Goal: Transaction & Acquisition: Purchase product/service

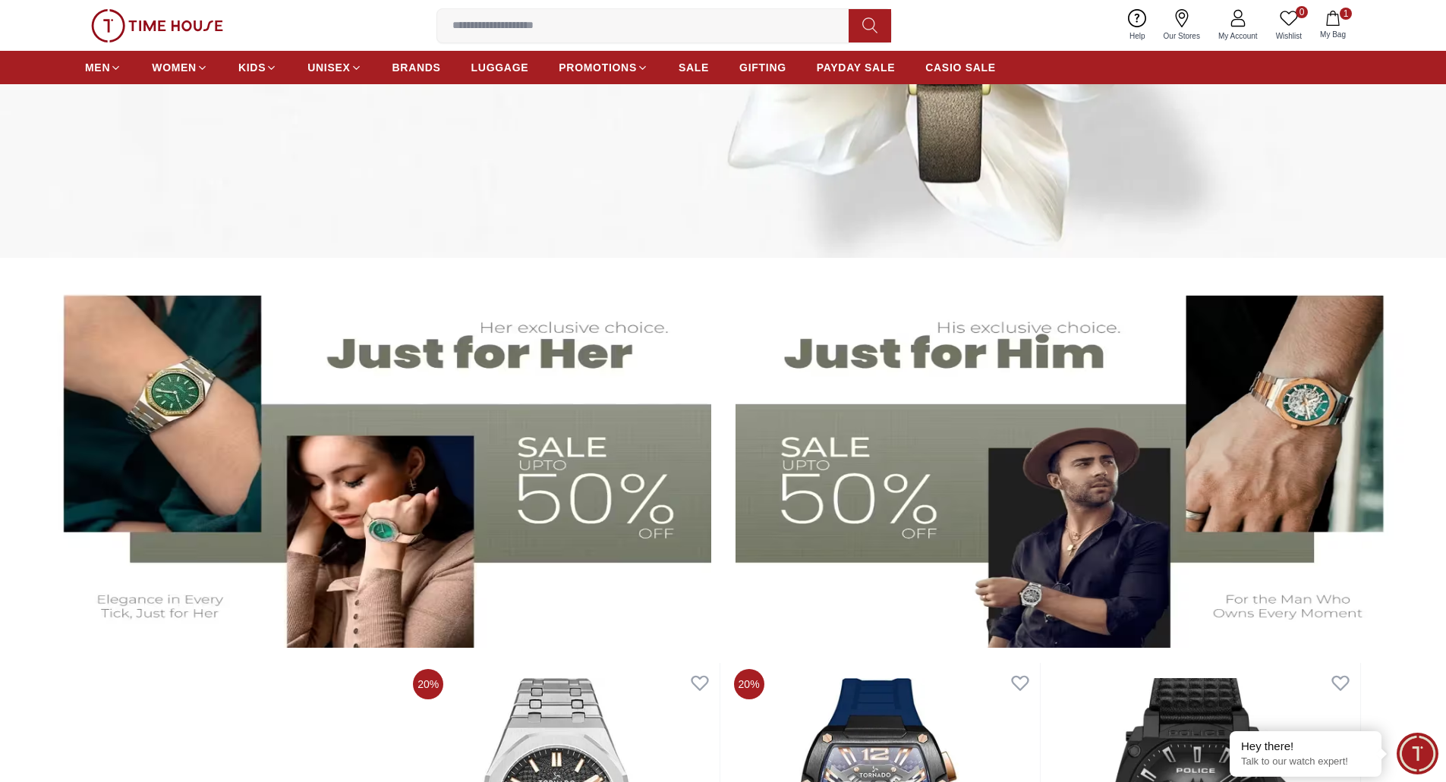
click at [279, 423] on img at bounding box center [373, 460] width 675 height 375
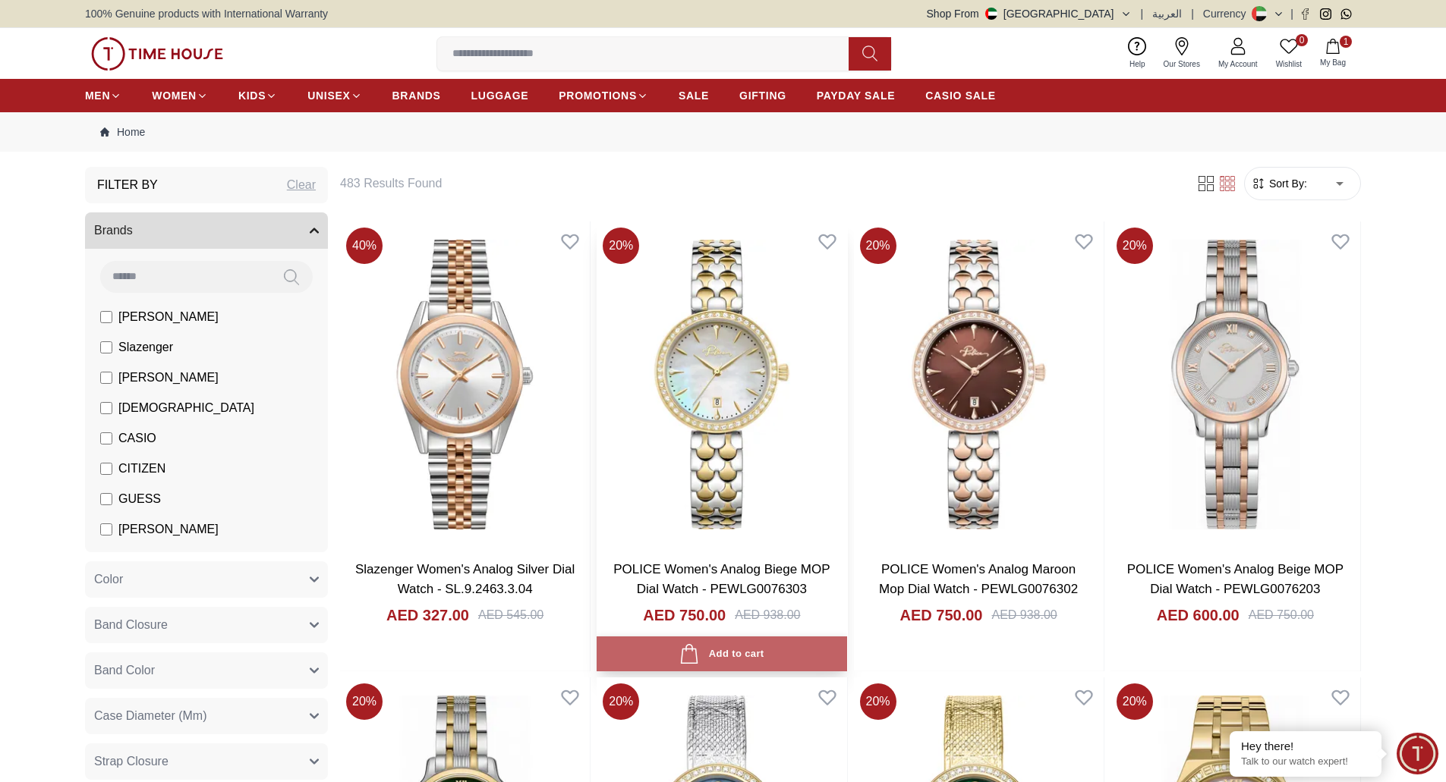
click at [672, 658] on button "Add to cart" at bounding box center [722, 655] width 250 height 36
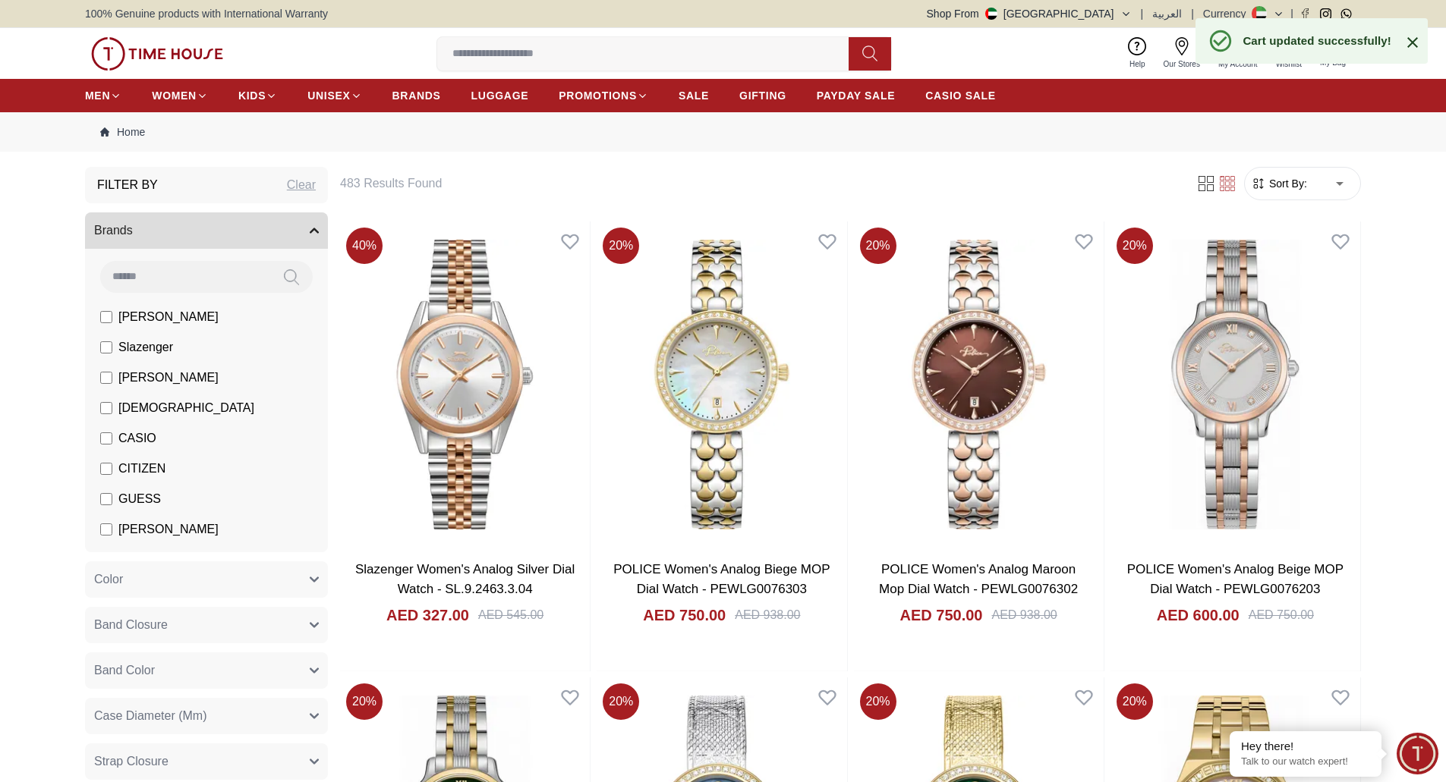
click at [1419, 48] on icon at bounding box center [1412, 42] width 18 height 18
click at [1337, 57] on span "My Bag" at bounding box center [1333, 62] width 38 height 11
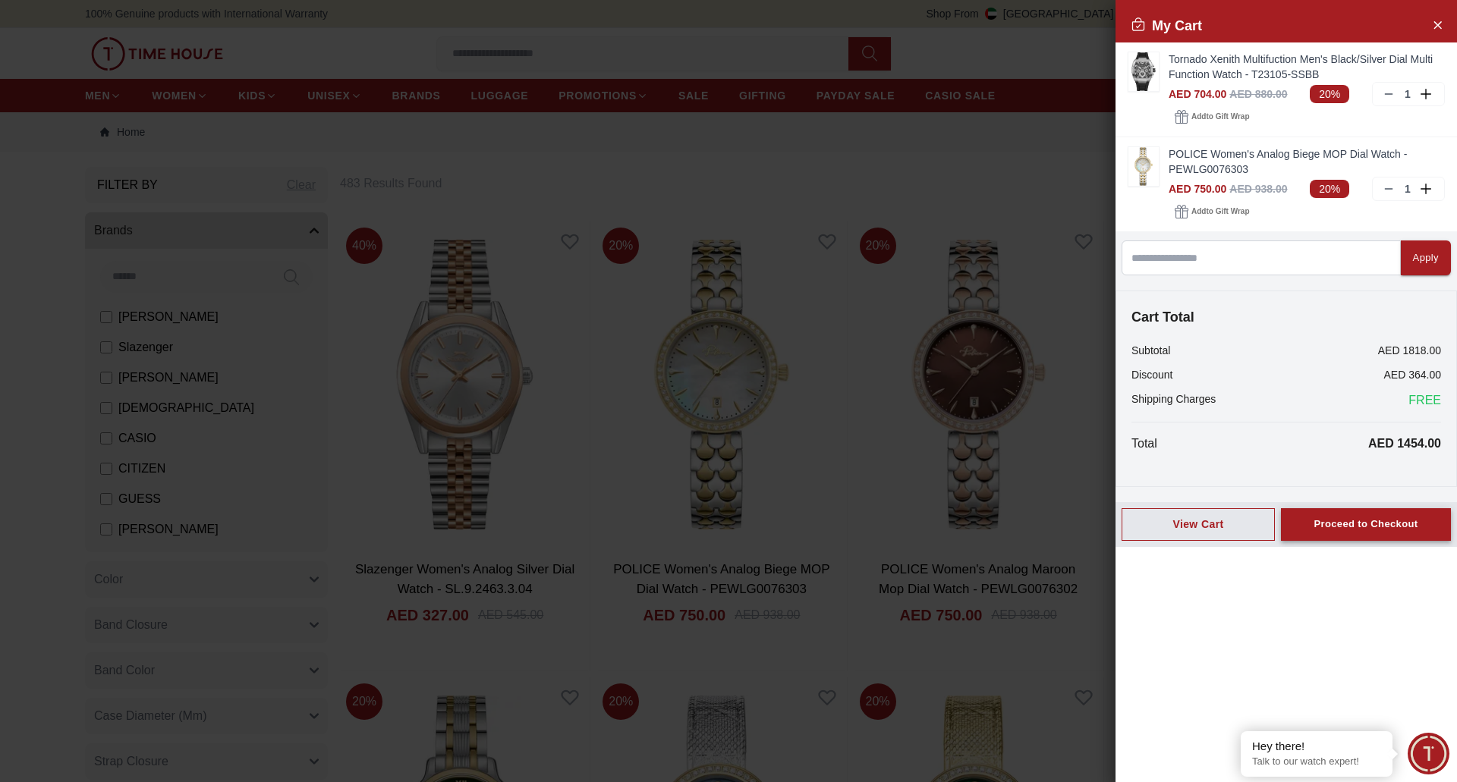
click at [1405, 520] on div "Proceed to Checkout" at bounding box center [1366, 524] width 104 height 17
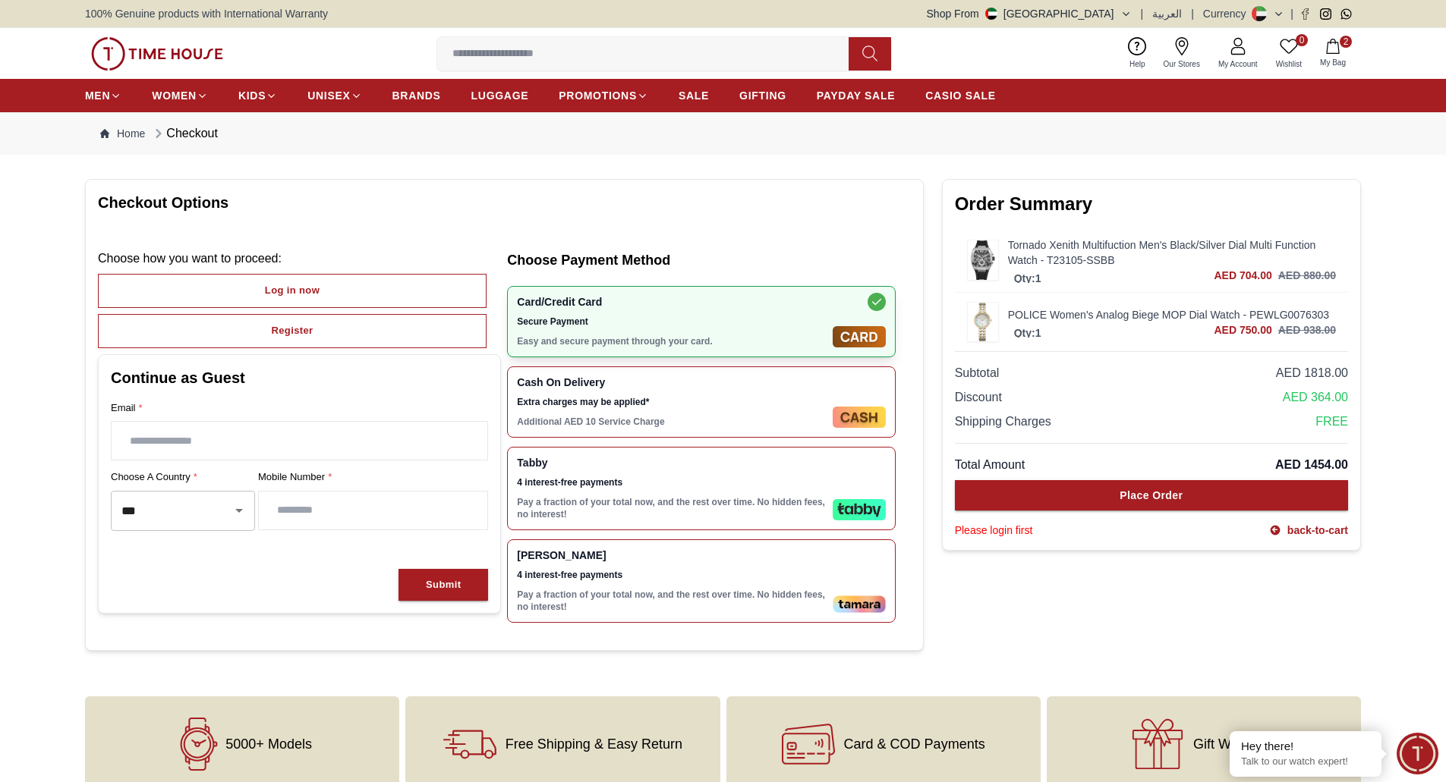
click at [297, 430] on input "text" at bounding box center [300, 441] width 376 height 38
type input "**********"
click at [454, 581] on div "Submit" at bounding box center [443, 585] width 35 height 17
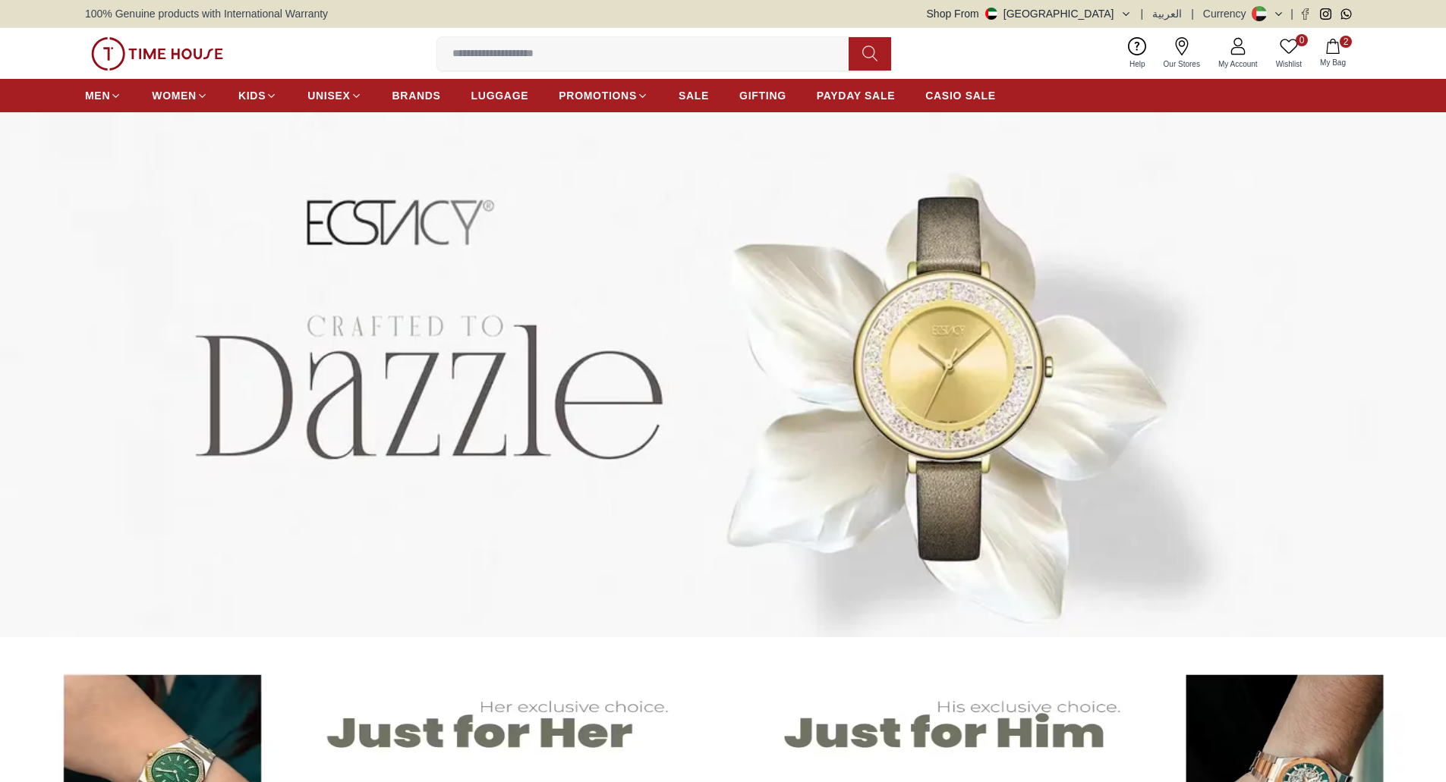
scroll to position [455, 0]
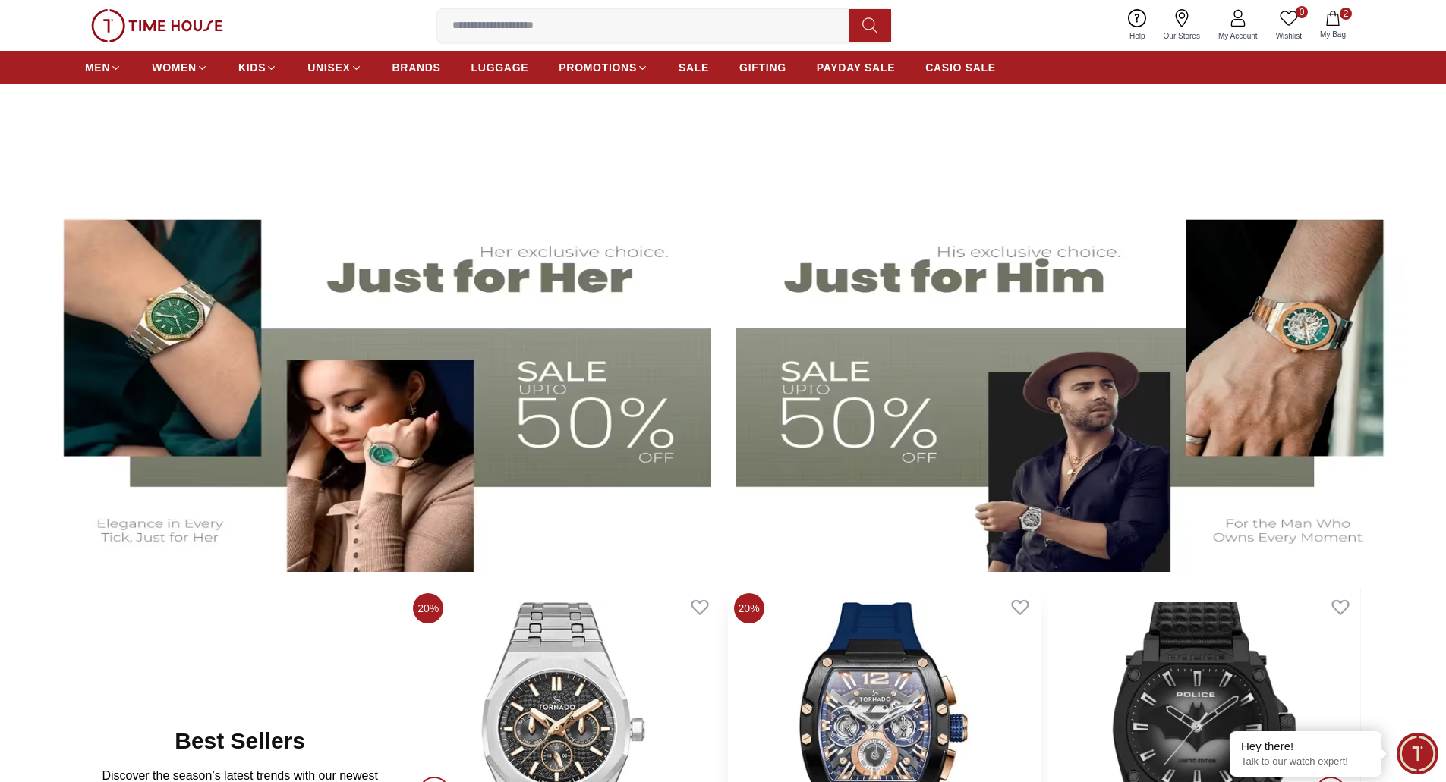
click at [883, 698] on img at bounding box center [884, 739] width 312 height 304
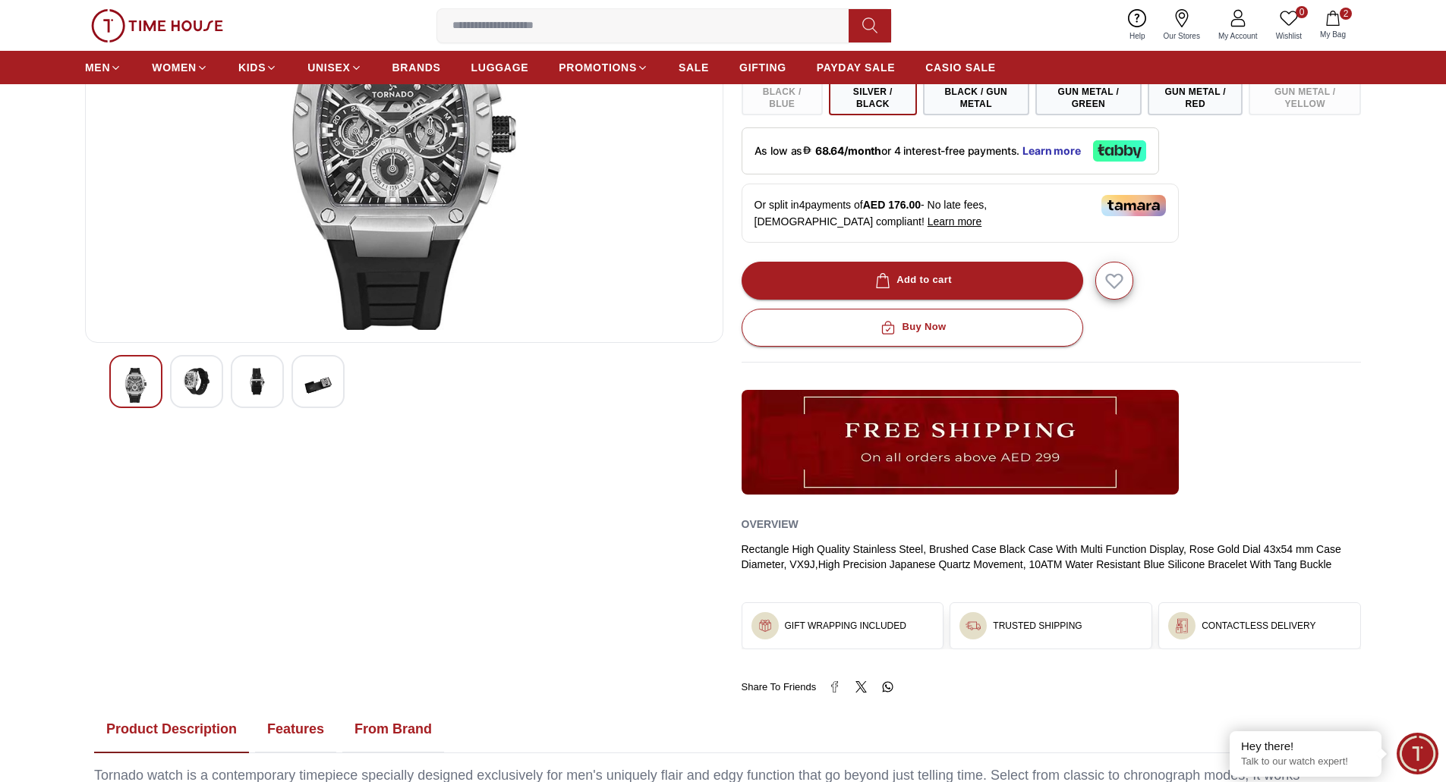
scroll to position [379, 0]
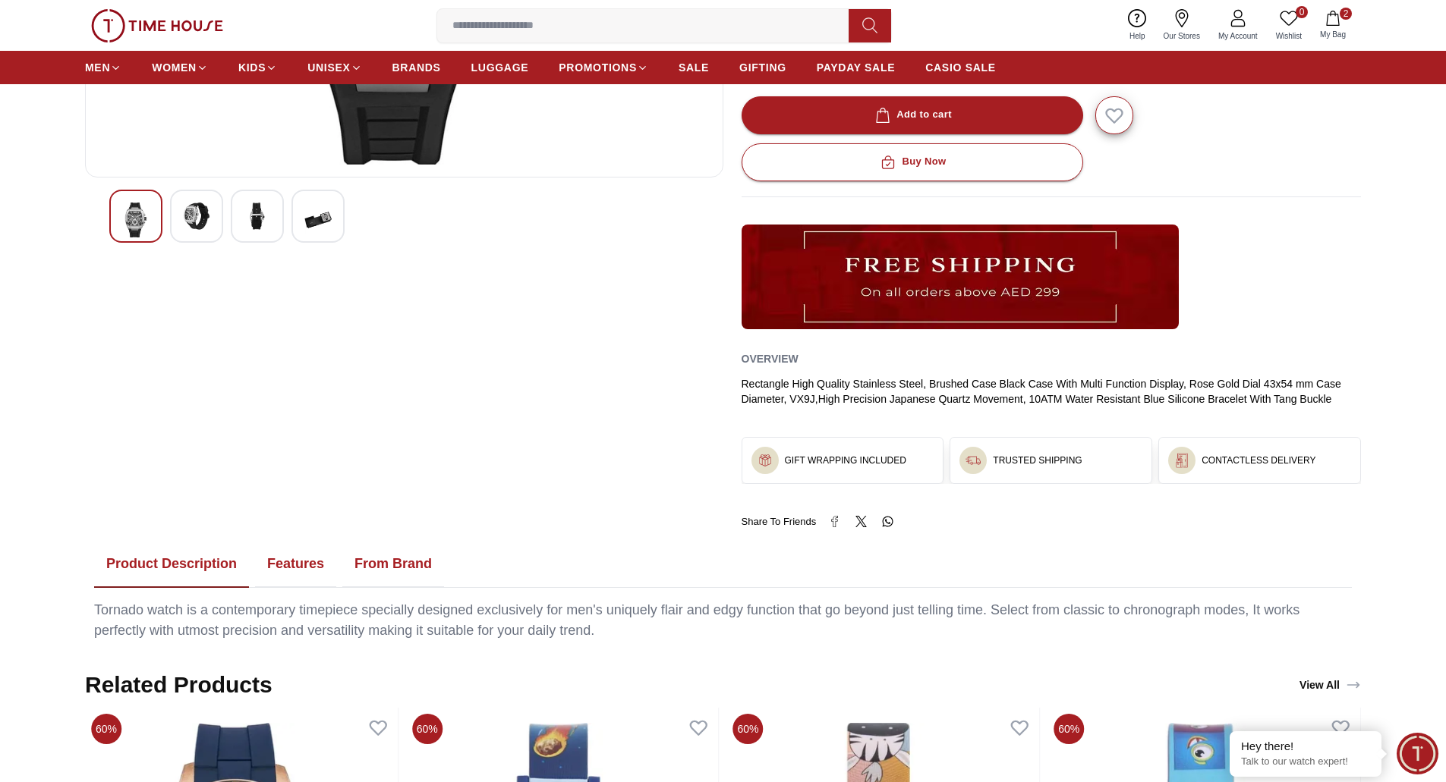
click at [320, 587] on button "Features" at bounding box center [295, 564] width 81 height 47
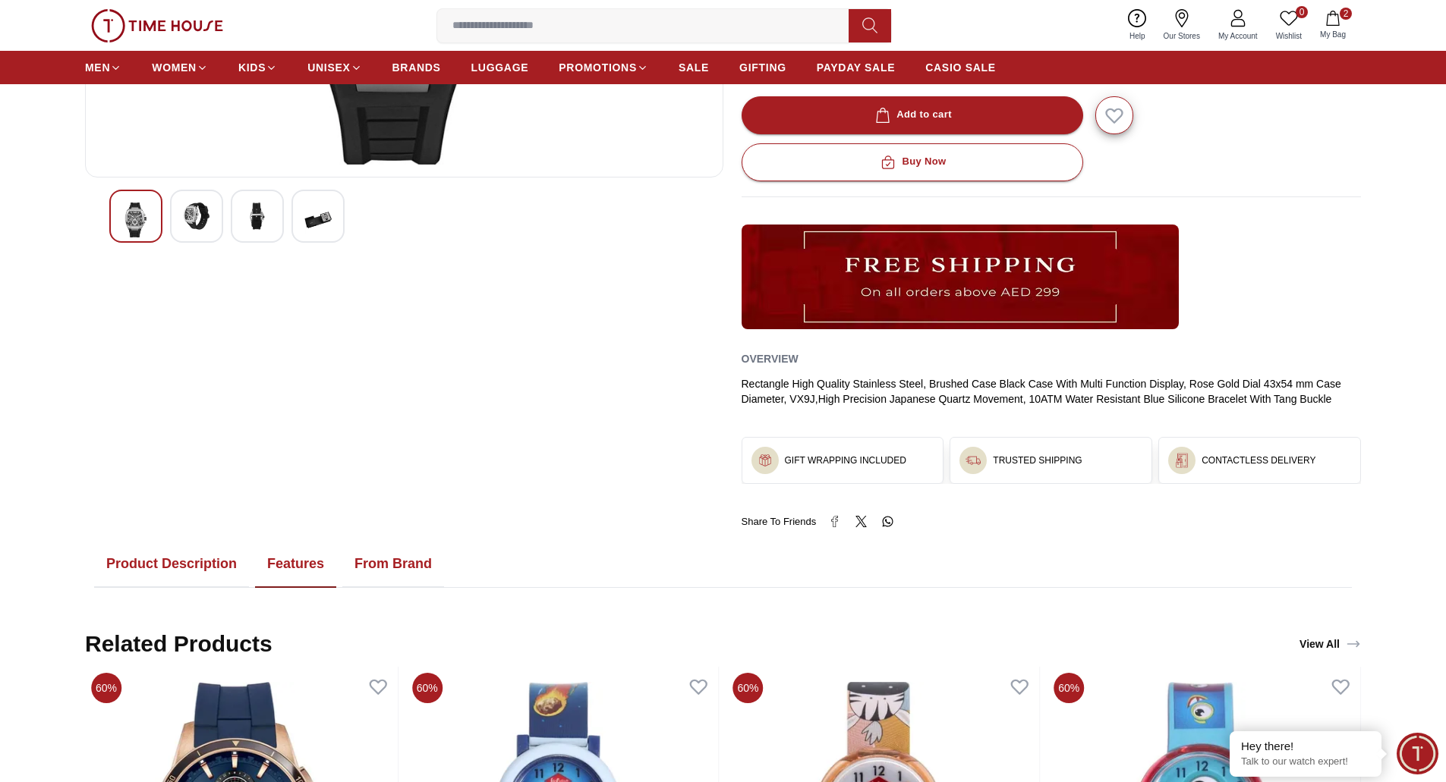
drag, startPoint x: 378, startPoint y: 567, endPoint x: 331, endPoint y: 572, distance: 47.3
click at [375, 566] on button "From Brand" at bounding box center [393, 564] width 102 height 47
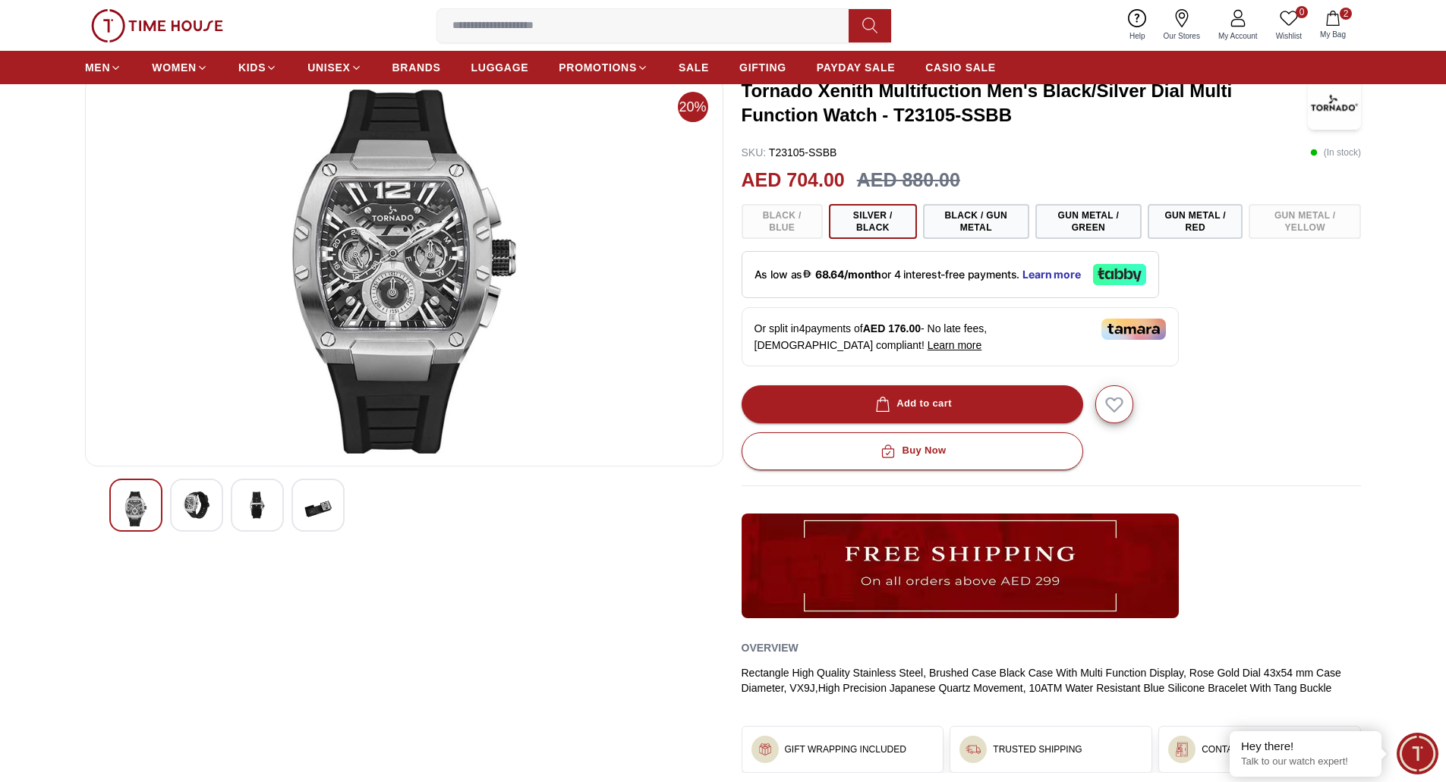
scroll to position [76, 0]
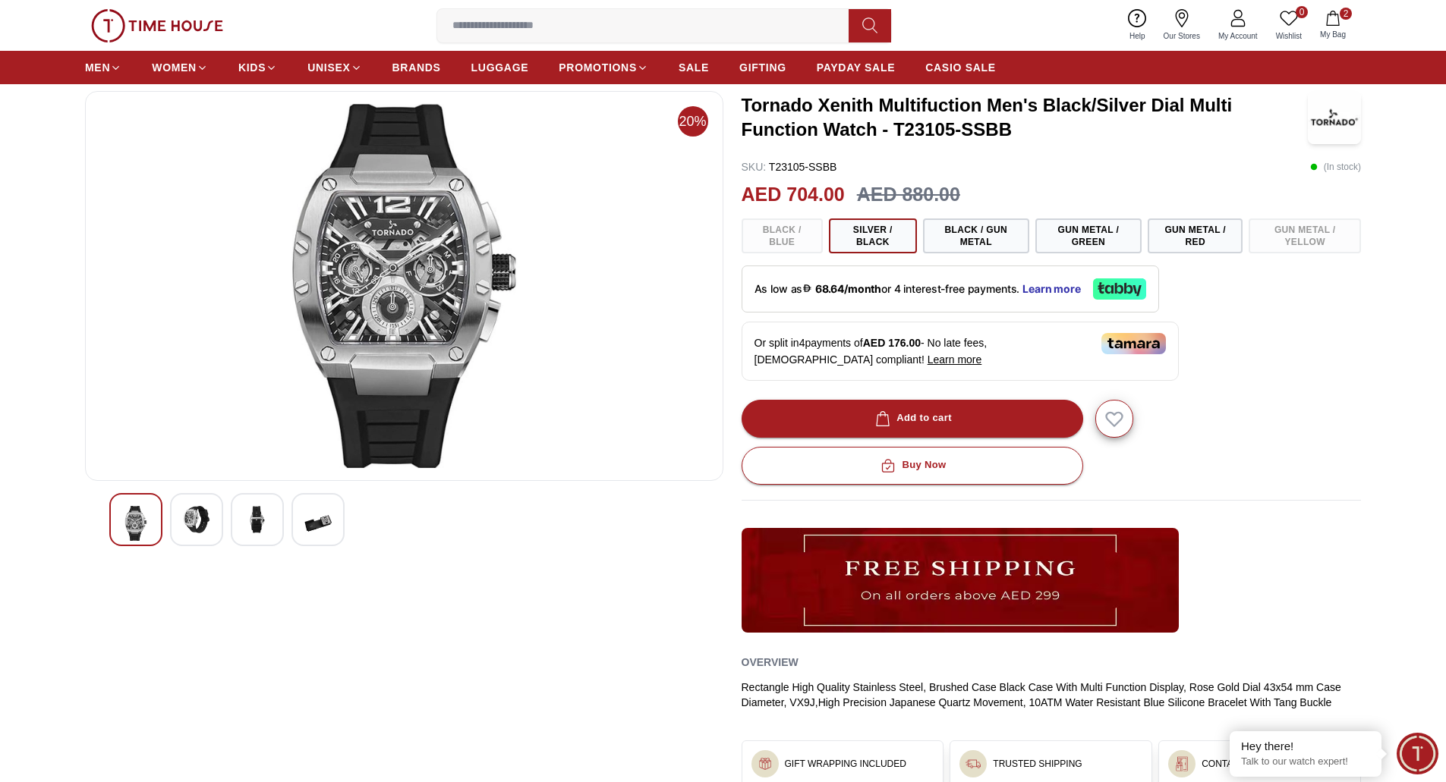
click at [1141, 289] on icon at bounding box center [1138, 290] width 5 height 11
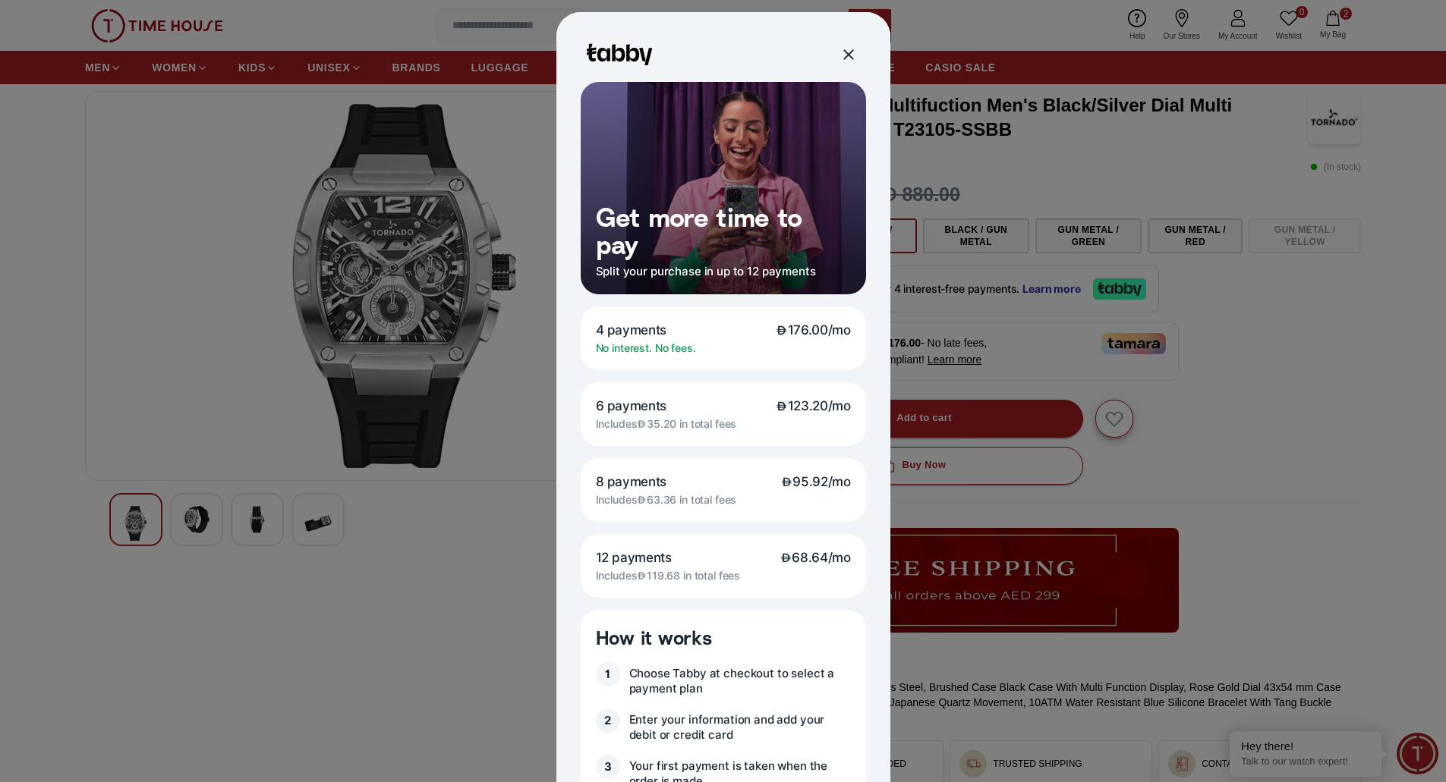
click at [823, 54] on div at bounding box center [723, 54] width 285 height 55
click at [848, 56] on div at bounding box center [847, 54] width 17 height 17
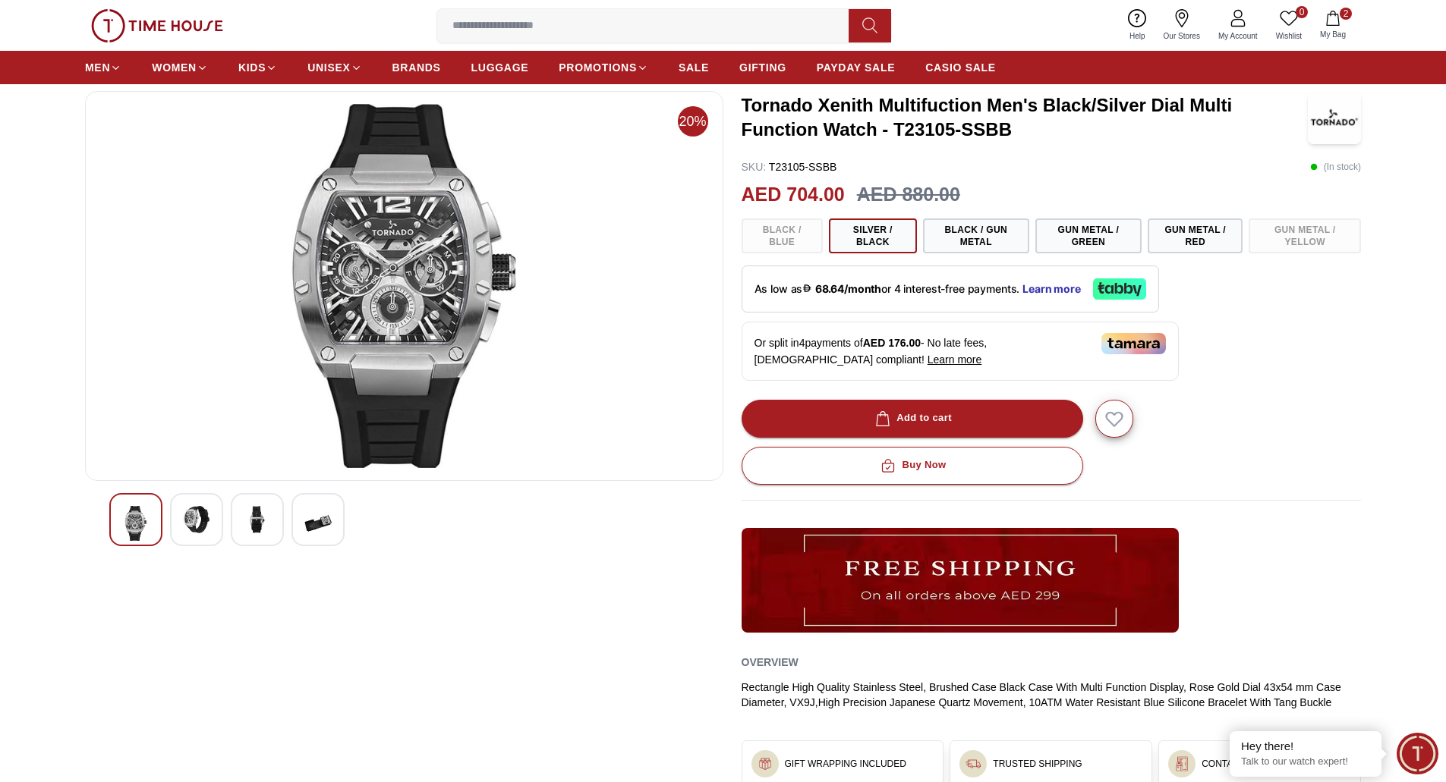
click at [1078, 299] on div "As low as 68.64/month or 4 interest-free payments. Learn more" at bounding box center [950, 289] width 417 height 47
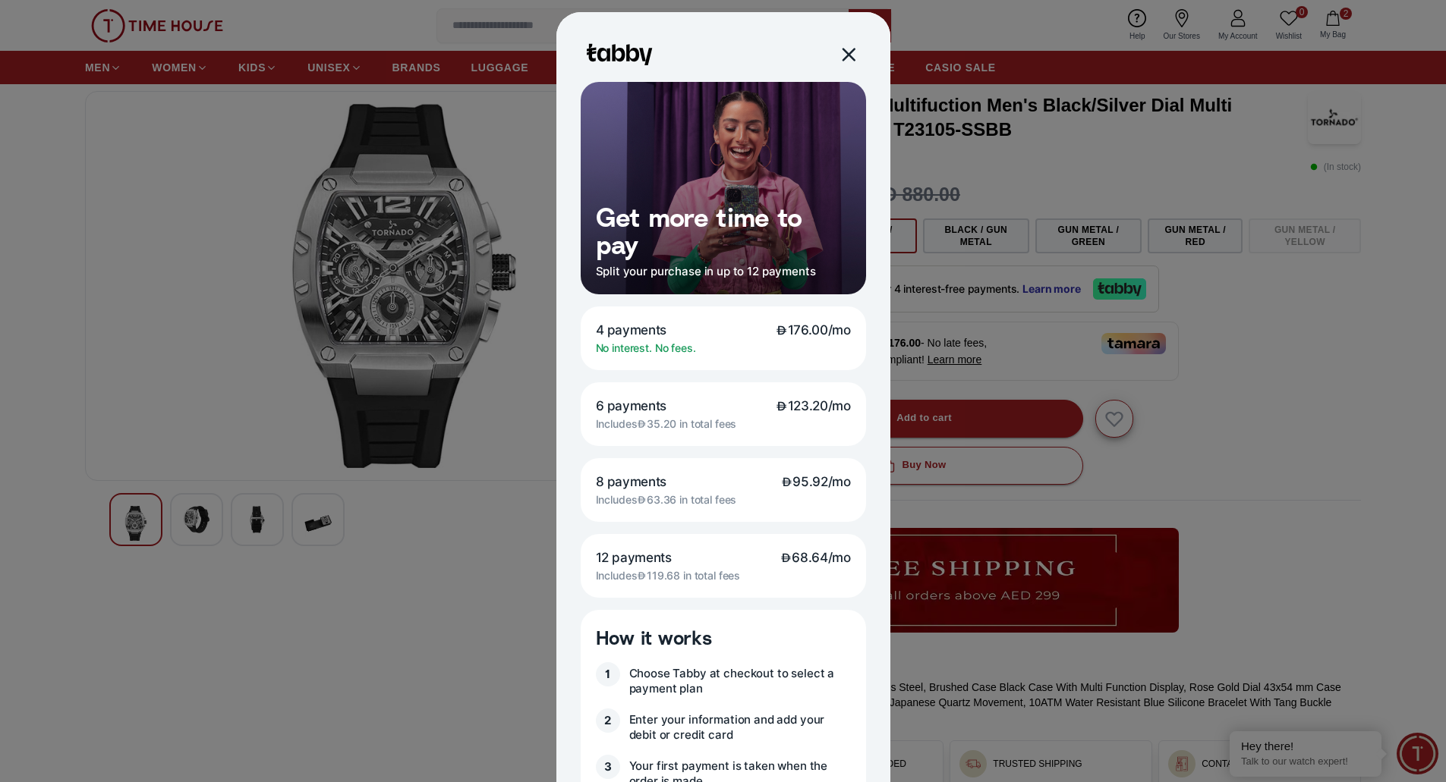
click at [840, 49] on div at bounding box center [847, 54] width 17 height 17
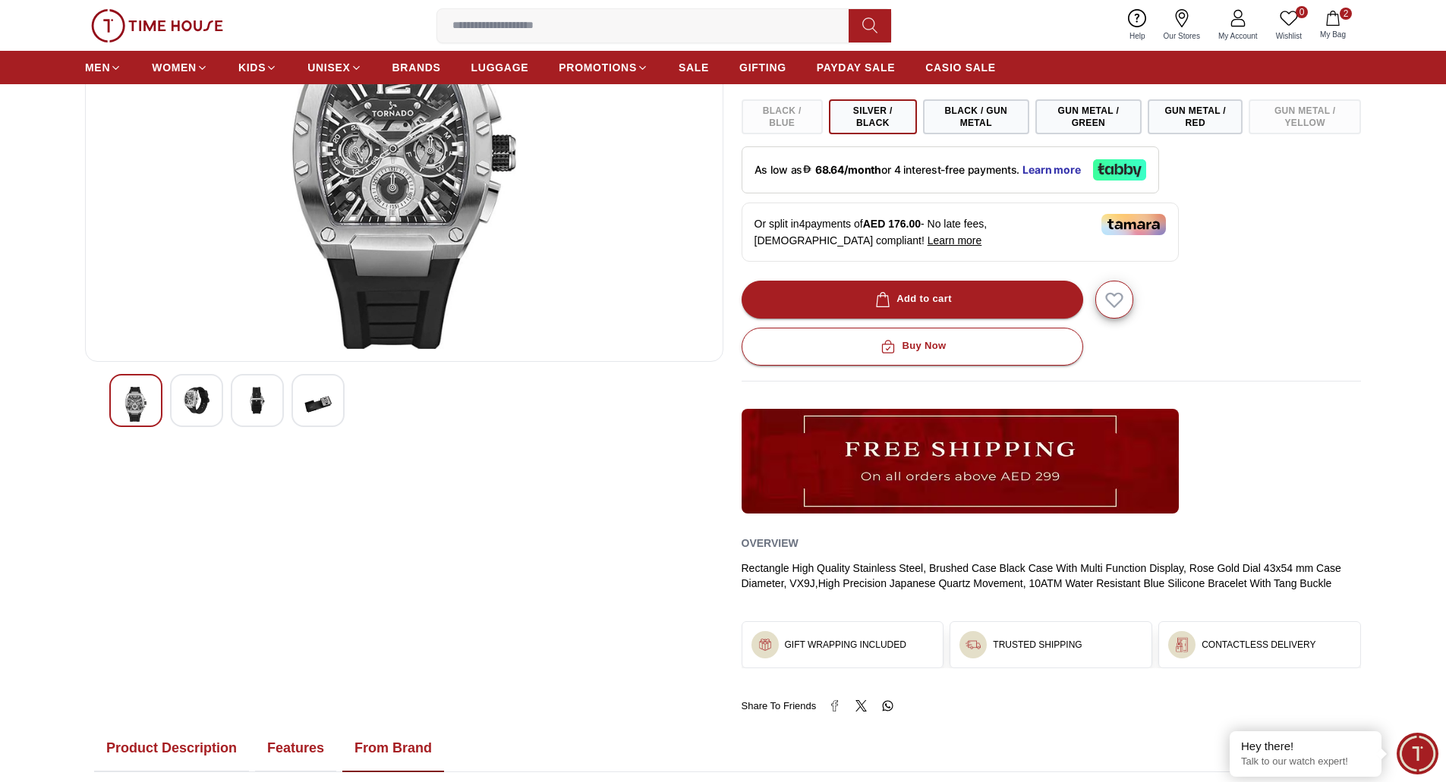
scroll to position [455, 0]
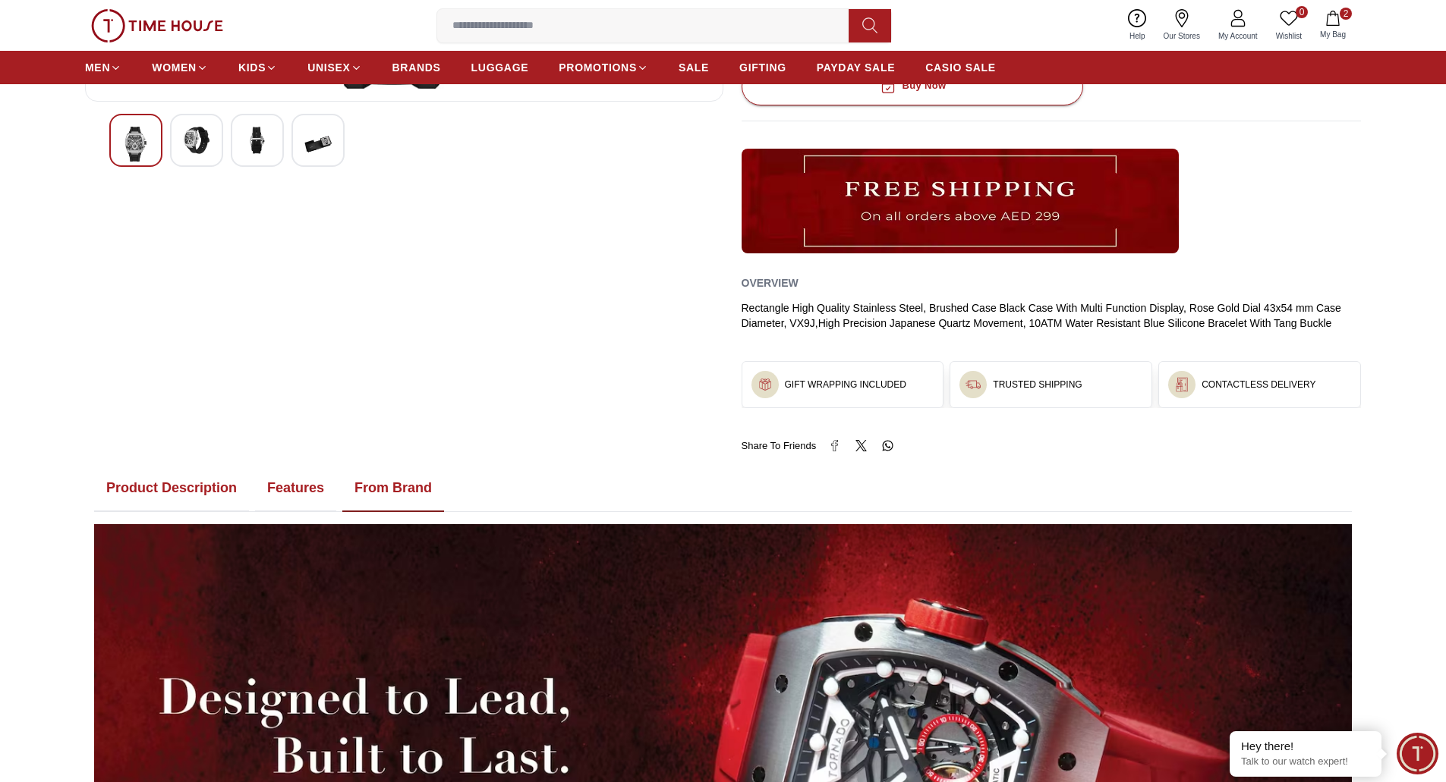
click at [292, 470] on button "Features" at bounding box center [295, 488] width 81 height 47
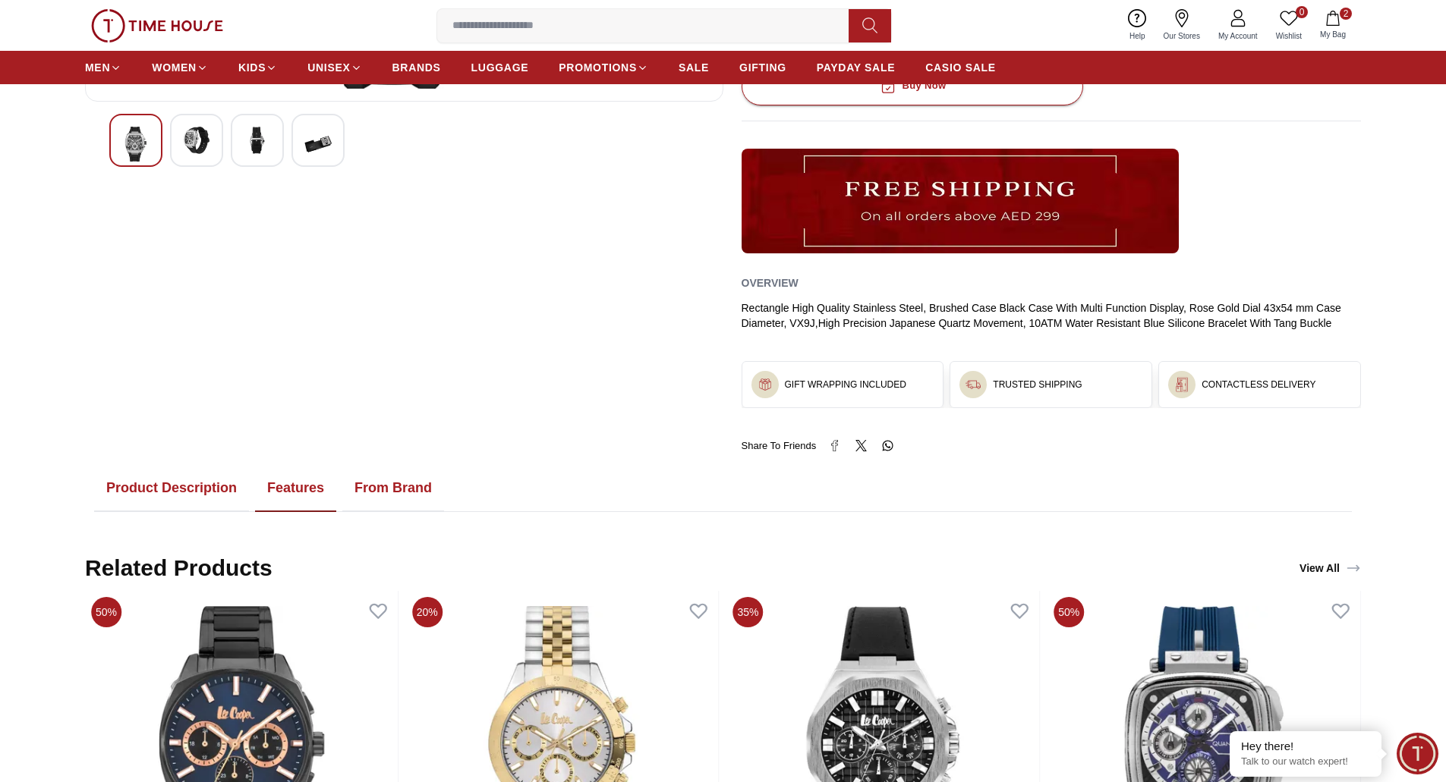
click at [206, 492] on button "Product Description" at bounding box center [171, 488] width 155 height 47
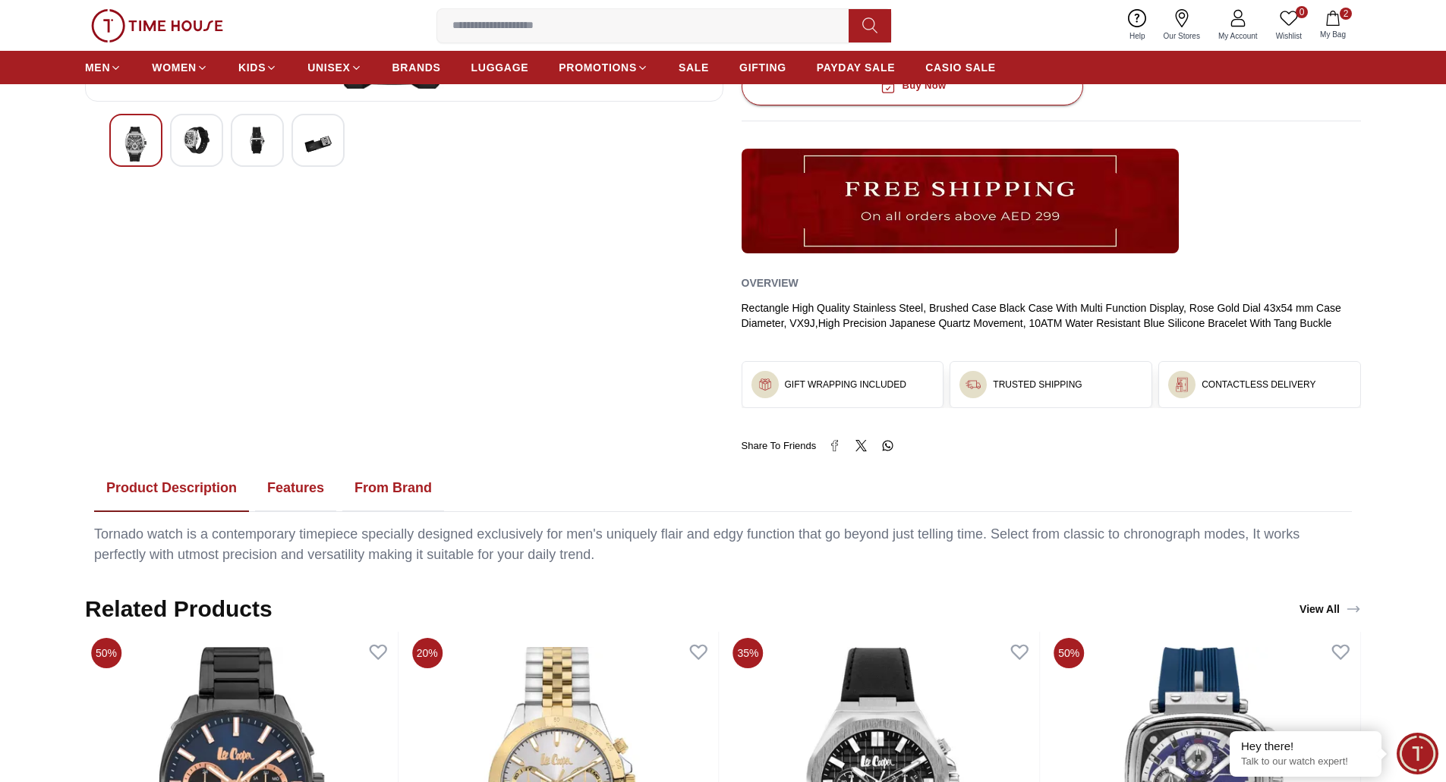
drag, startPoint x: 279, startPoint y: 496, endPoint x: 288, endPoint y: 496, distance: 9.9
click at [282, 496] on button "Features" at bounding box center [295, 488] width 81 height 47
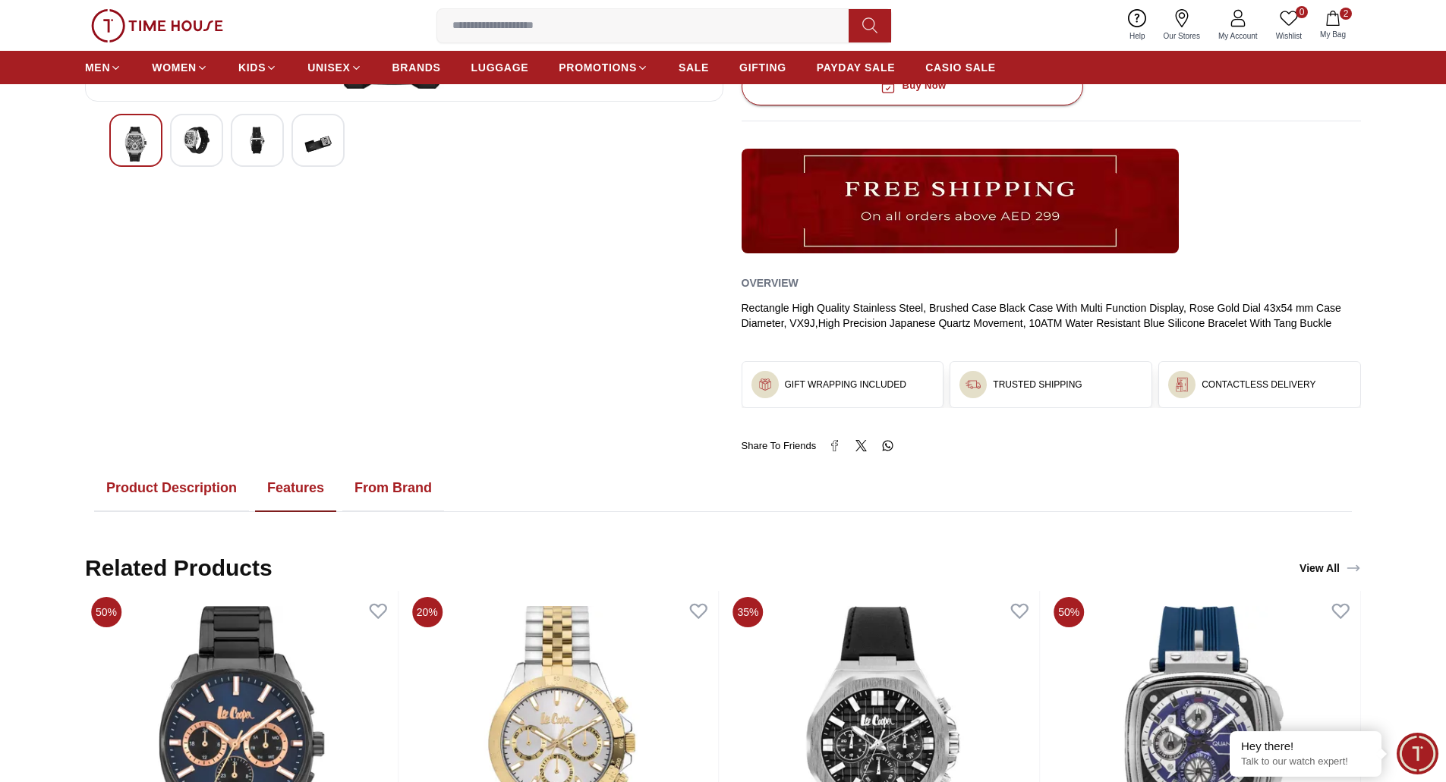
drag, startPoint x: 389, startPoint y: 493, endPoint x: 431, endPoint y: 472, distance: 47.5
click at [390, 493] on button "From Brand" at bounding box center [393, 488] width 102 height 47
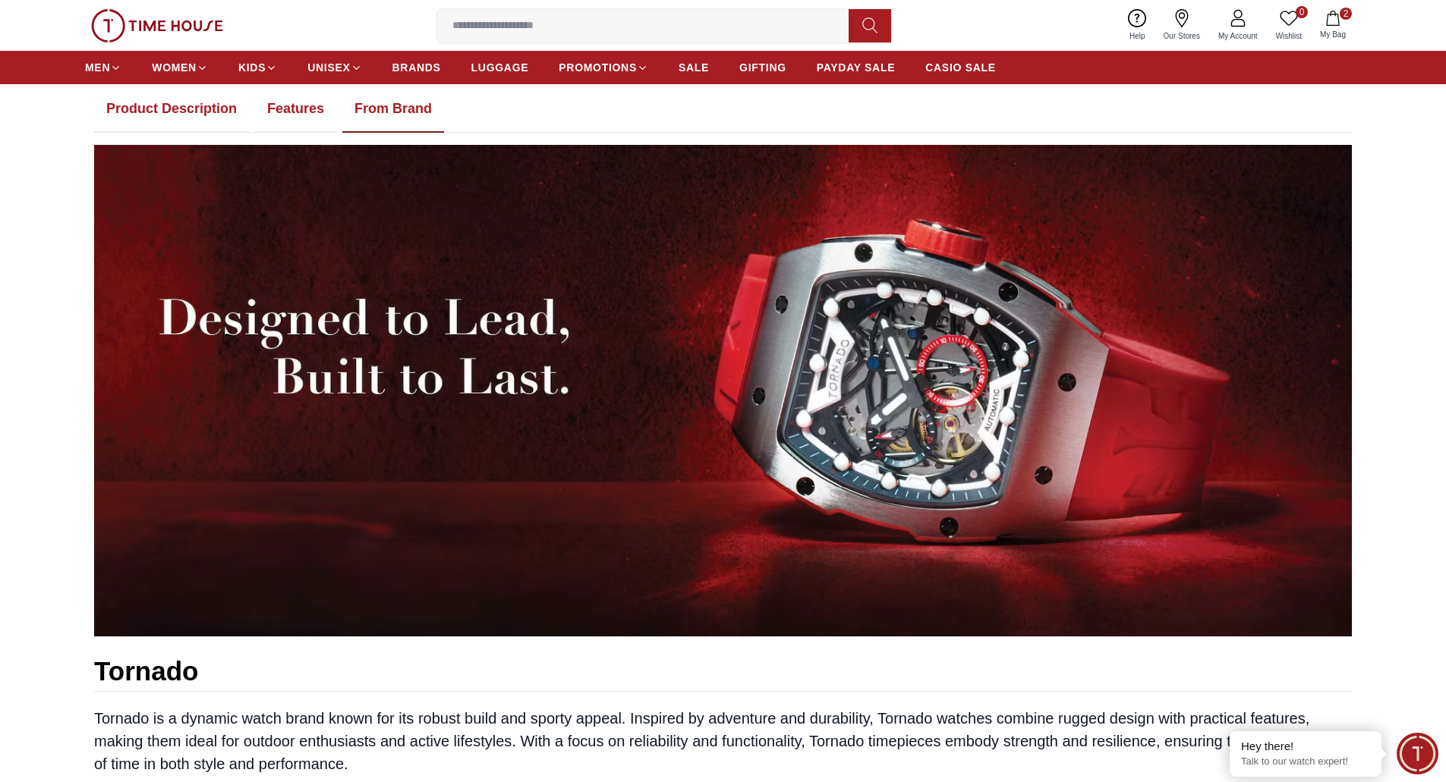
scroll to position [759, 0]
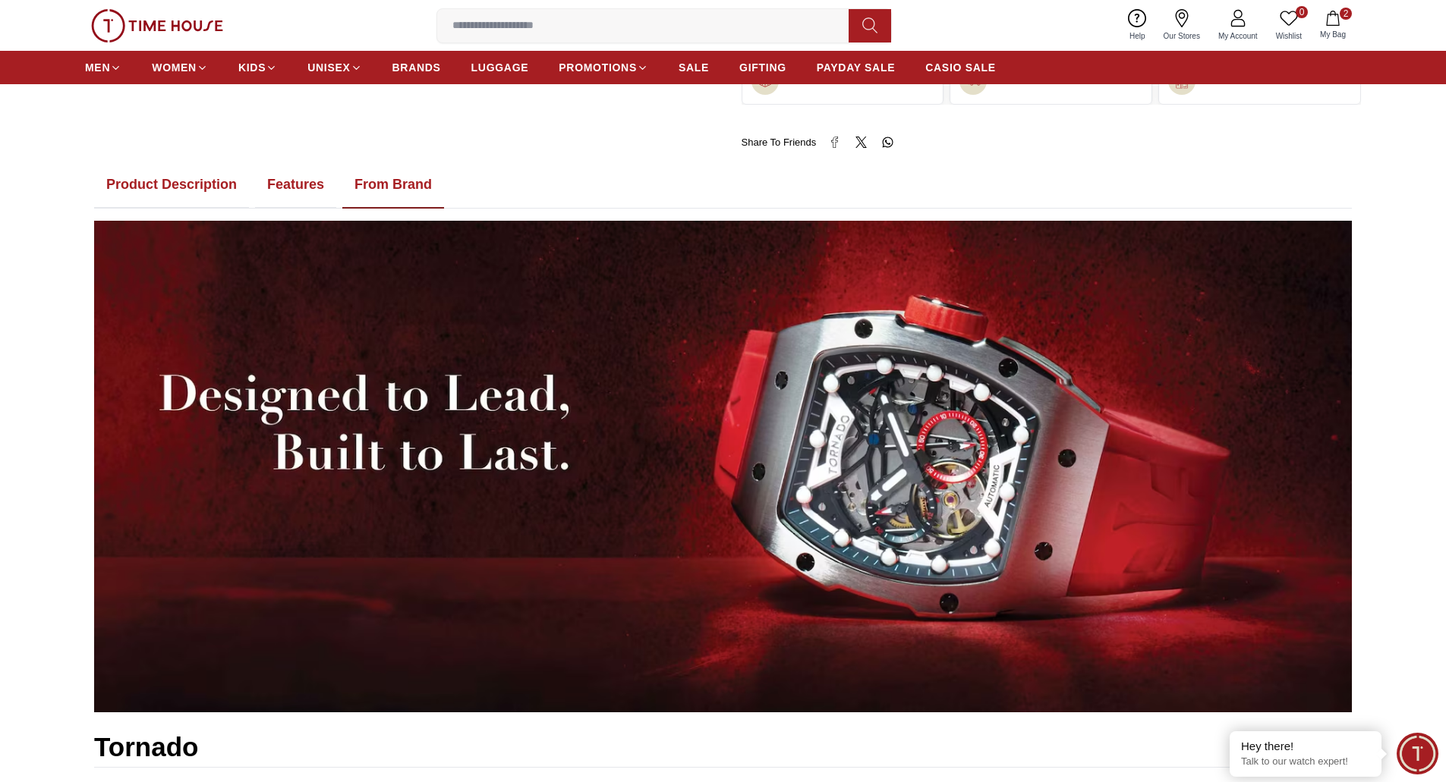
click at [196, 203] on button "Product Description" at bounding box center [171, 185] width 155 height 47
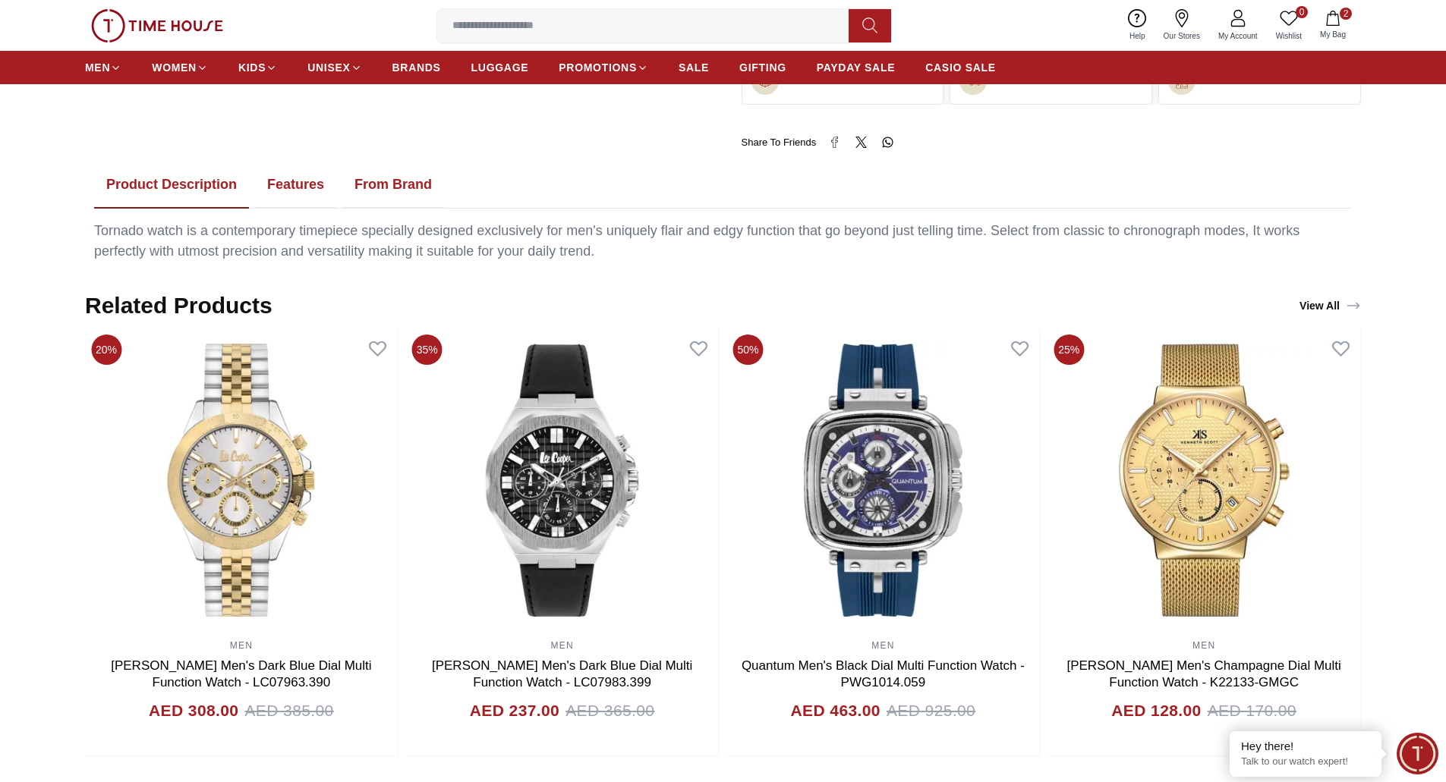
click at [280, 191] on button "Features" at bounding box center [295, 185] width 81 height 47
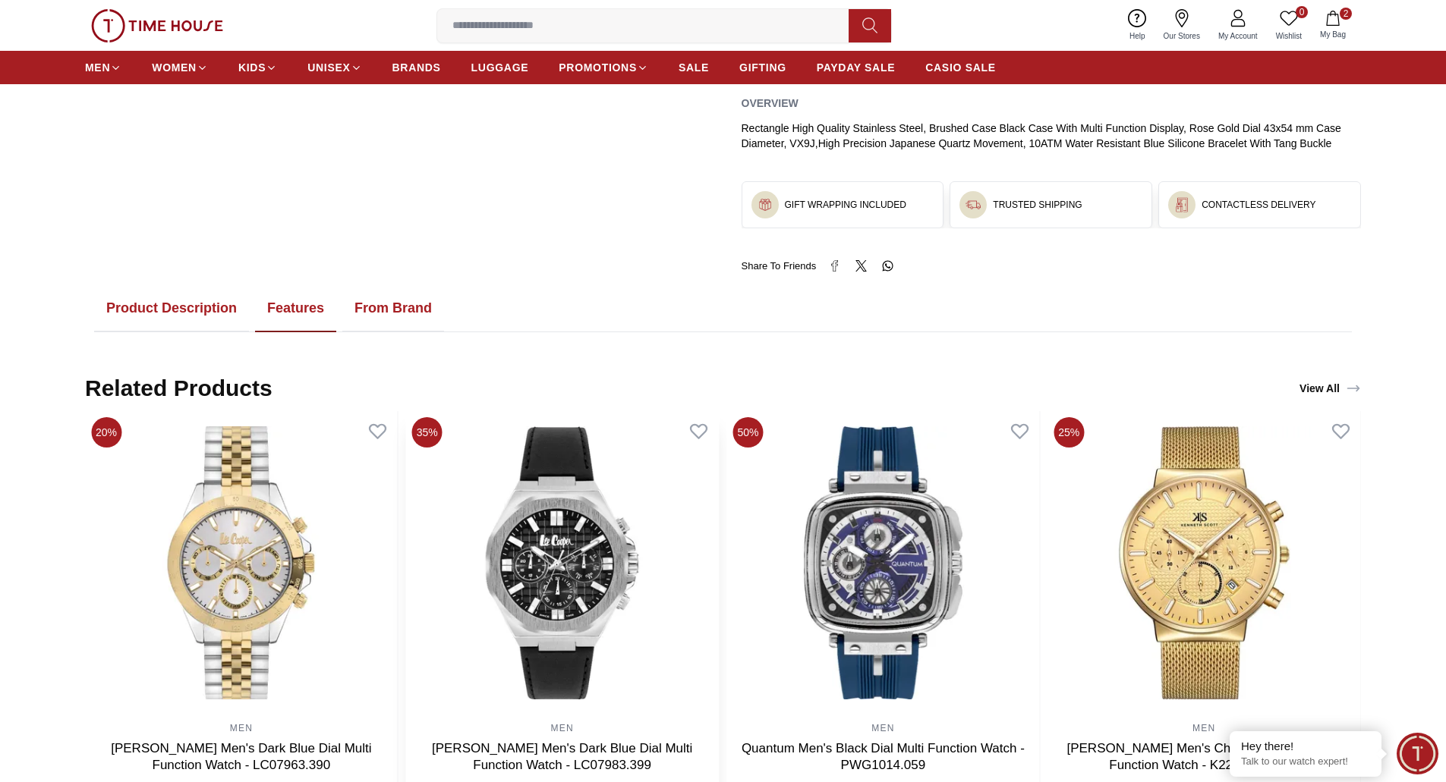
scroll to position [455, 0]
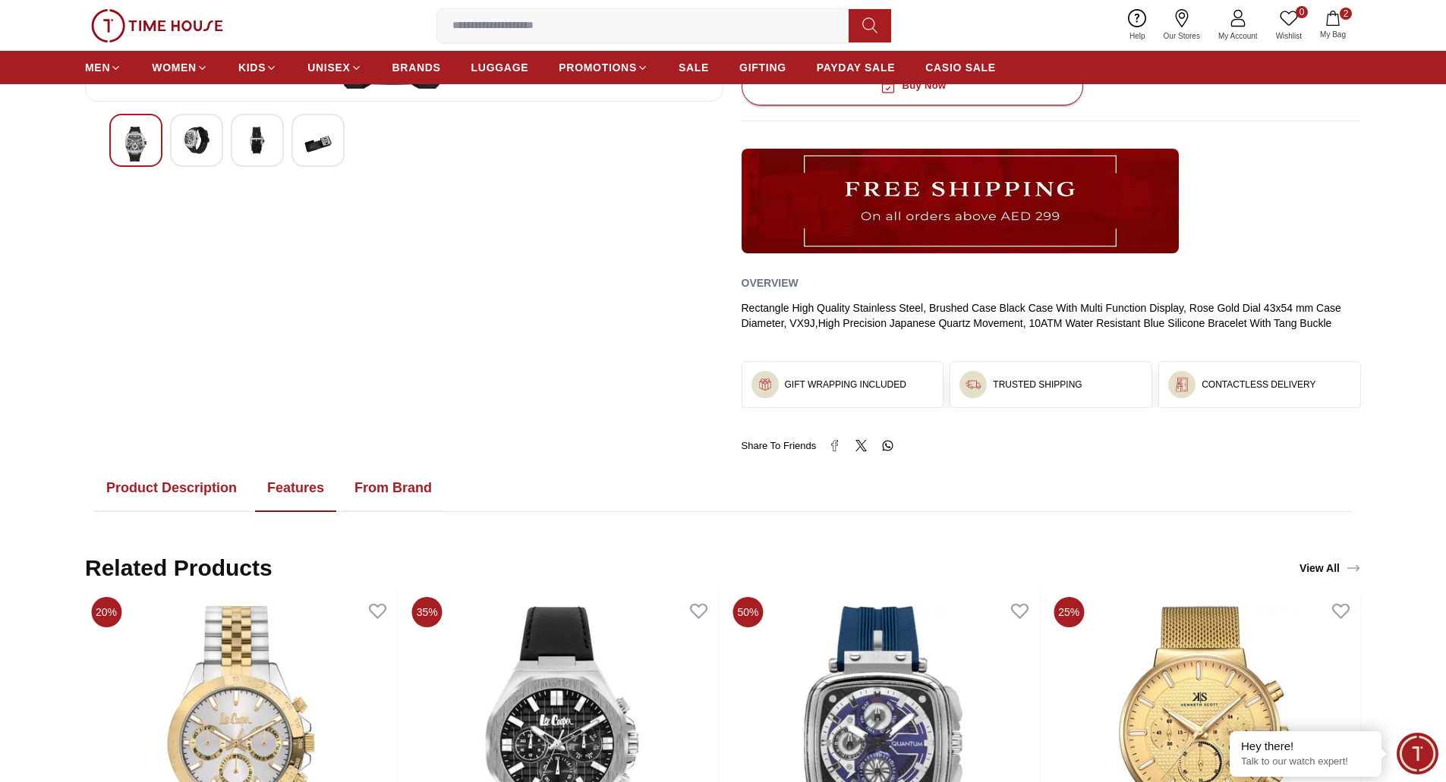
click at [206, 495] on button "Product Description" at bounding box center [171, 488] width 155 height 47
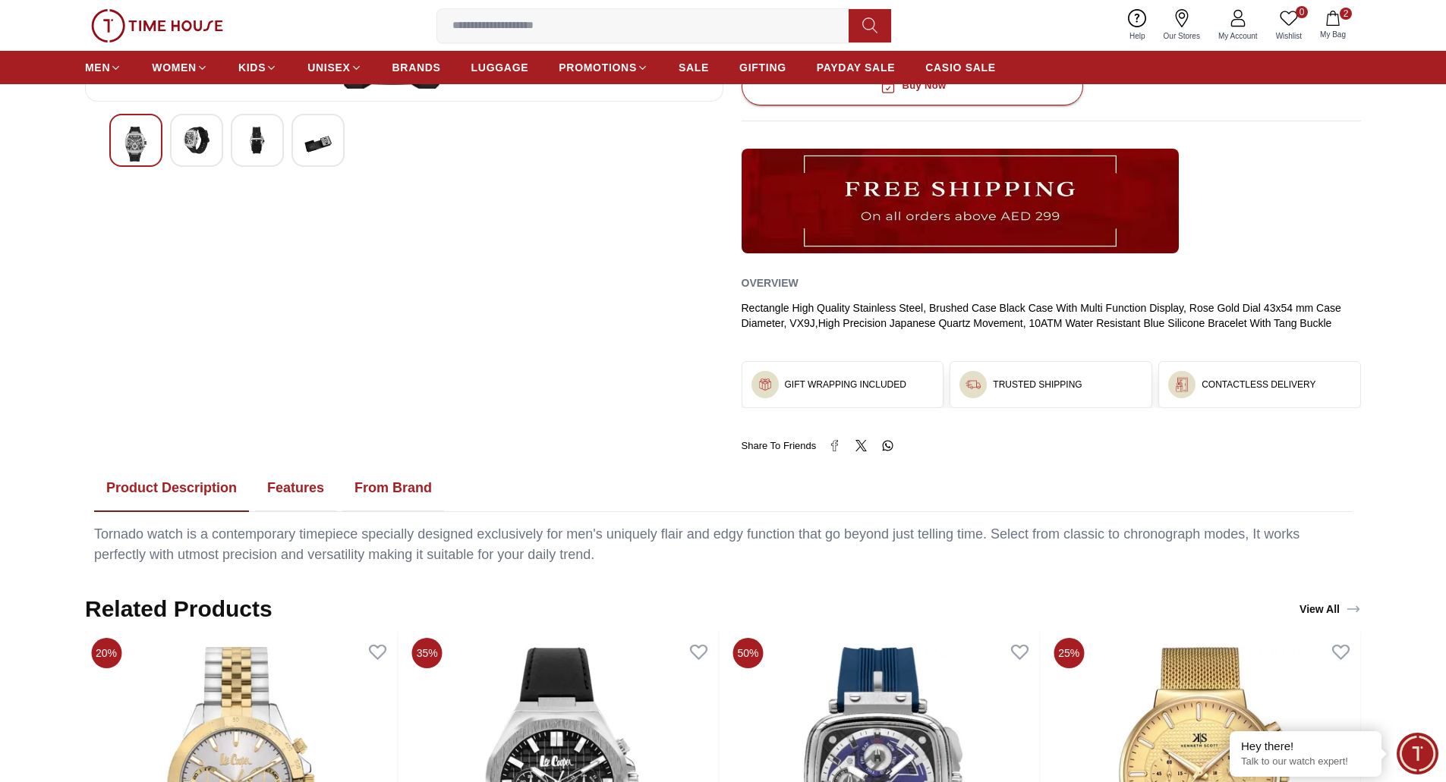
click at [298, 490] on button "Features" at bounding box center [295, 488] width 81 height 47
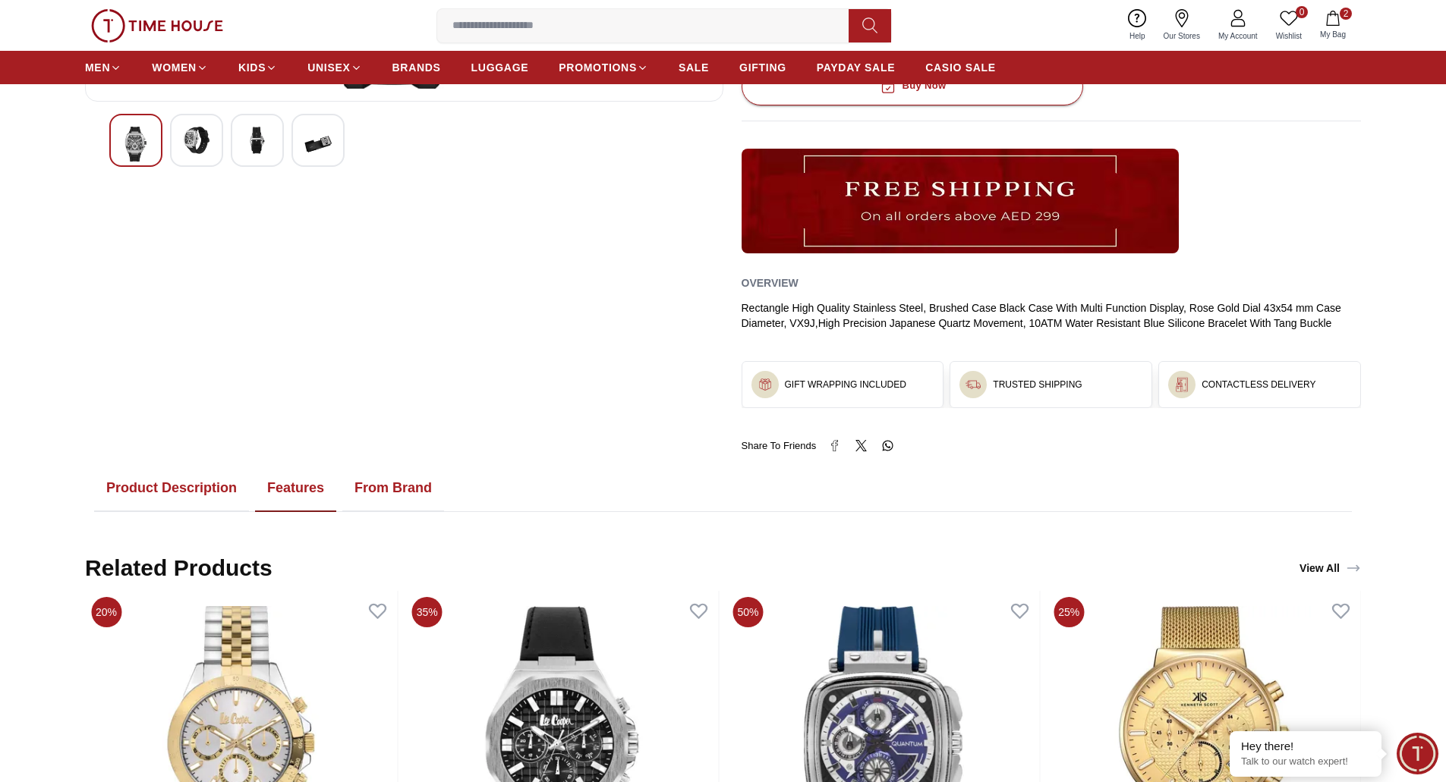
click at [152, 487] on button "Product Description" at bounding box center [171, 488] width 155 height 47
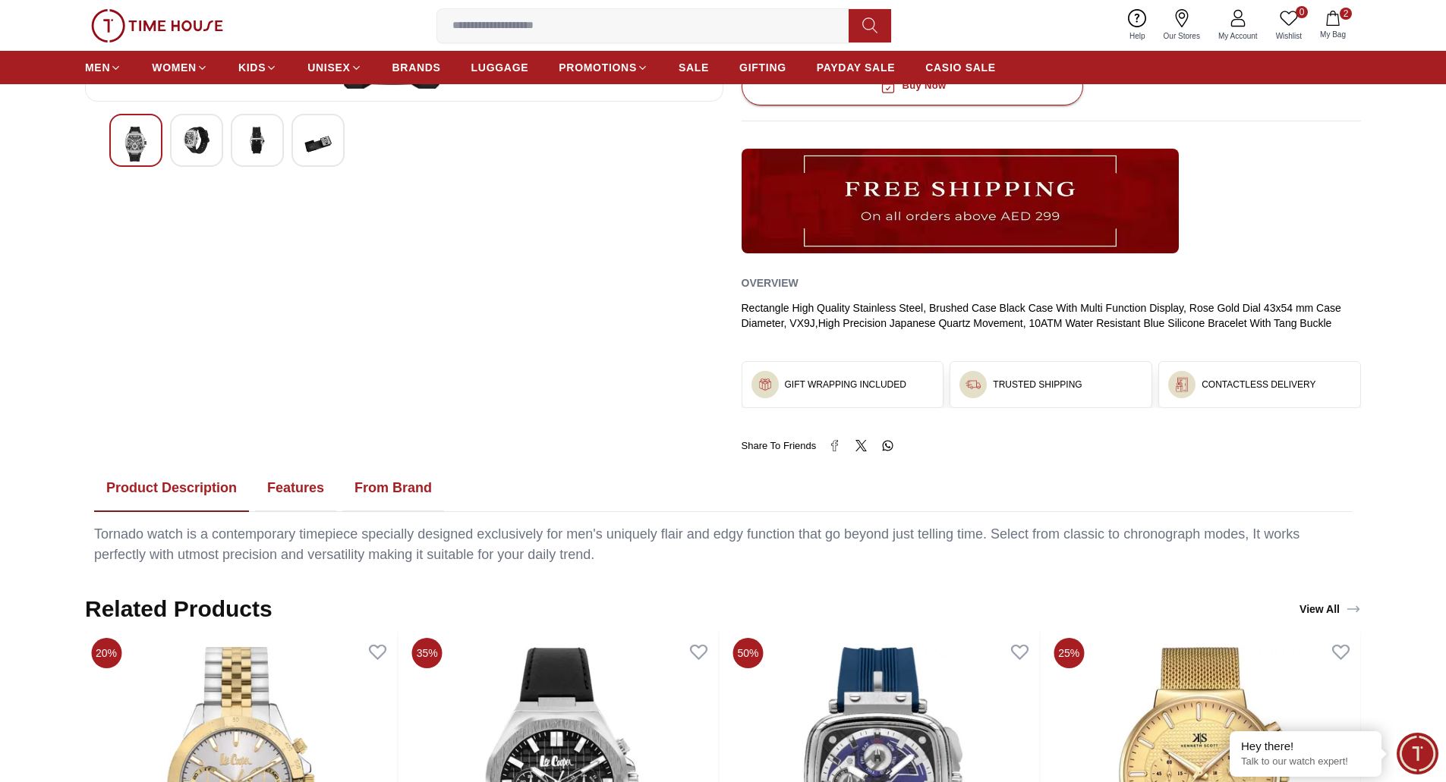
click at [276, 493] on button "Features" at bounding box center [295, 488] width 81 height 47
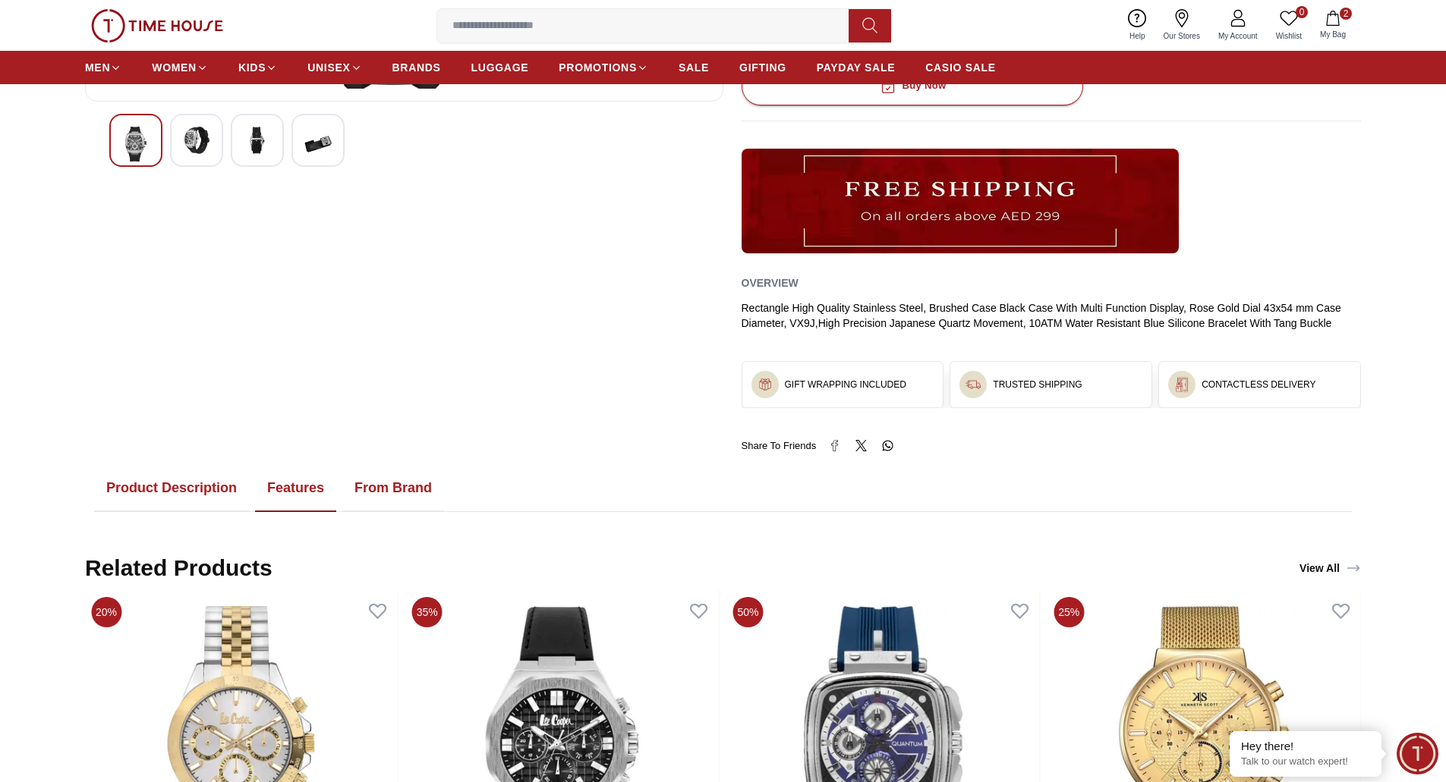
click at [424, 491] on button "From Brand" at bounding box center [393, 488] width 102 height 47
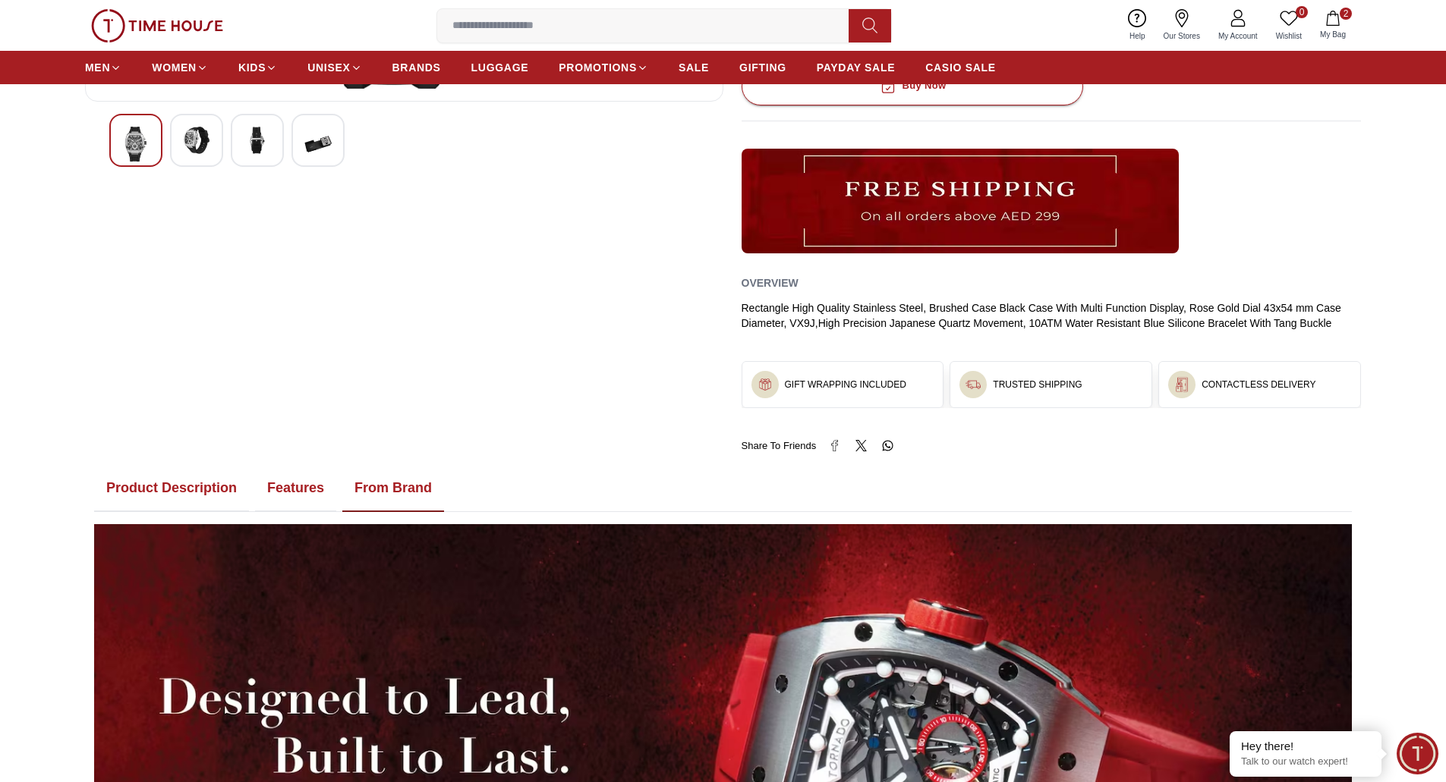
click at [258, 483] on button "Features" at bounding box center [295, 488] width 81 height 47
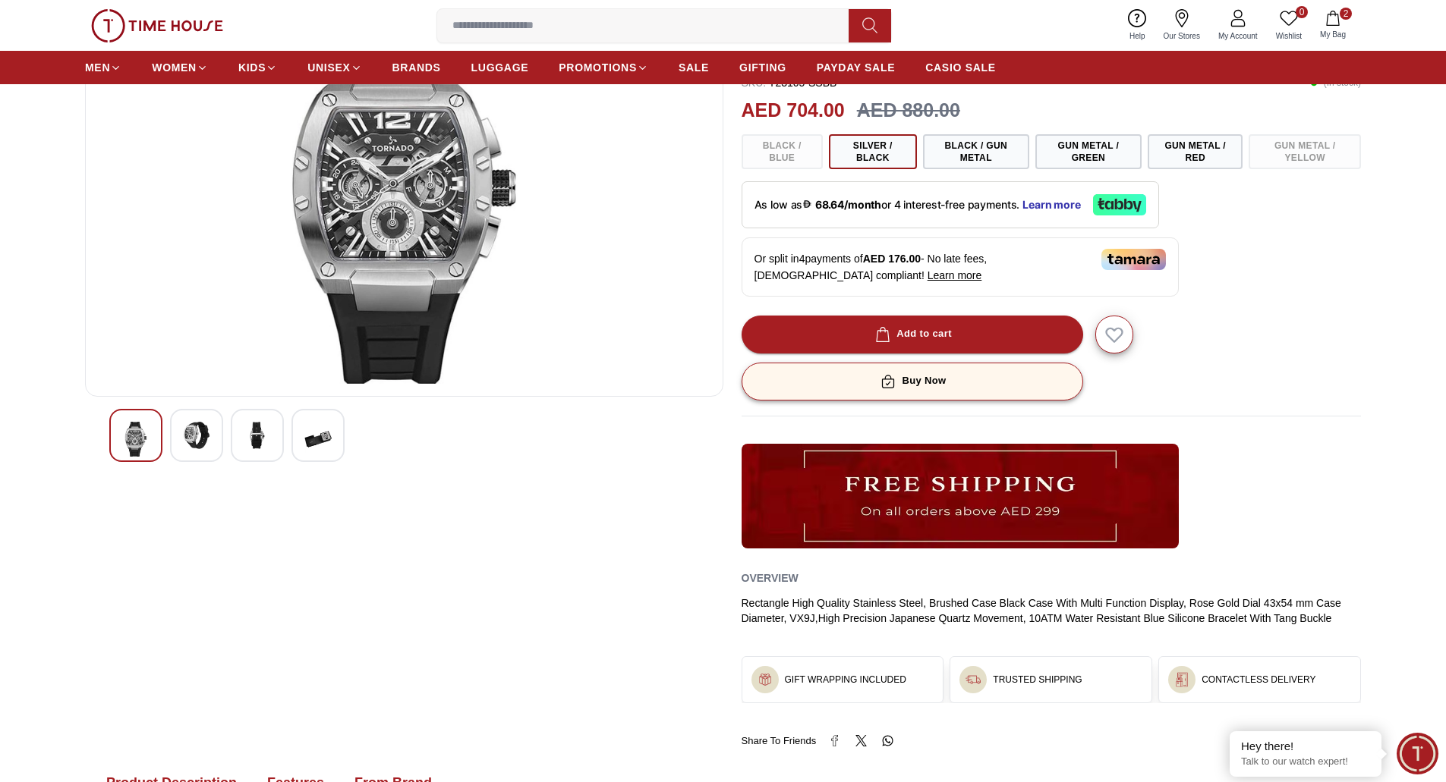
scroll to position [0, 0]
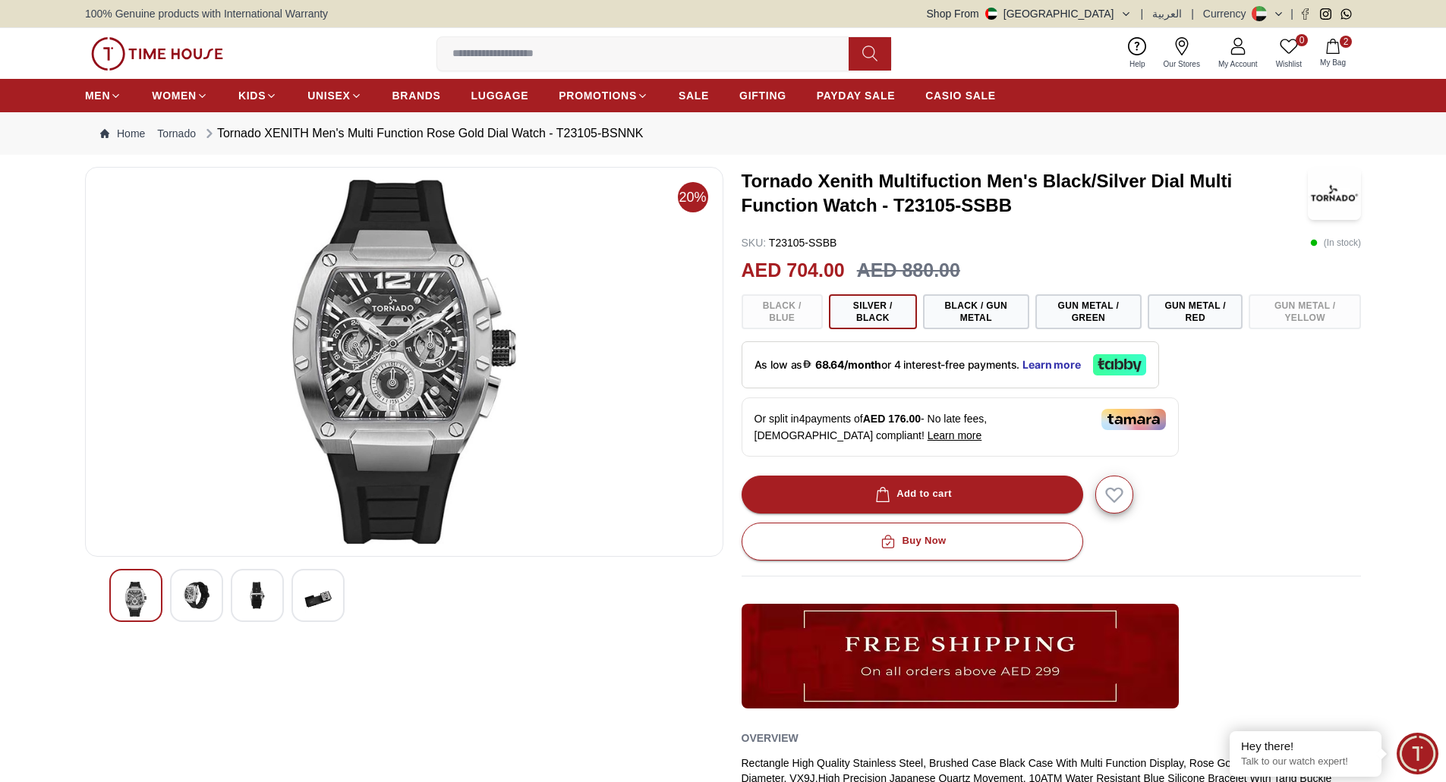
click at [146, 58] on img at bounding box center [157, 53] width 132 height 33
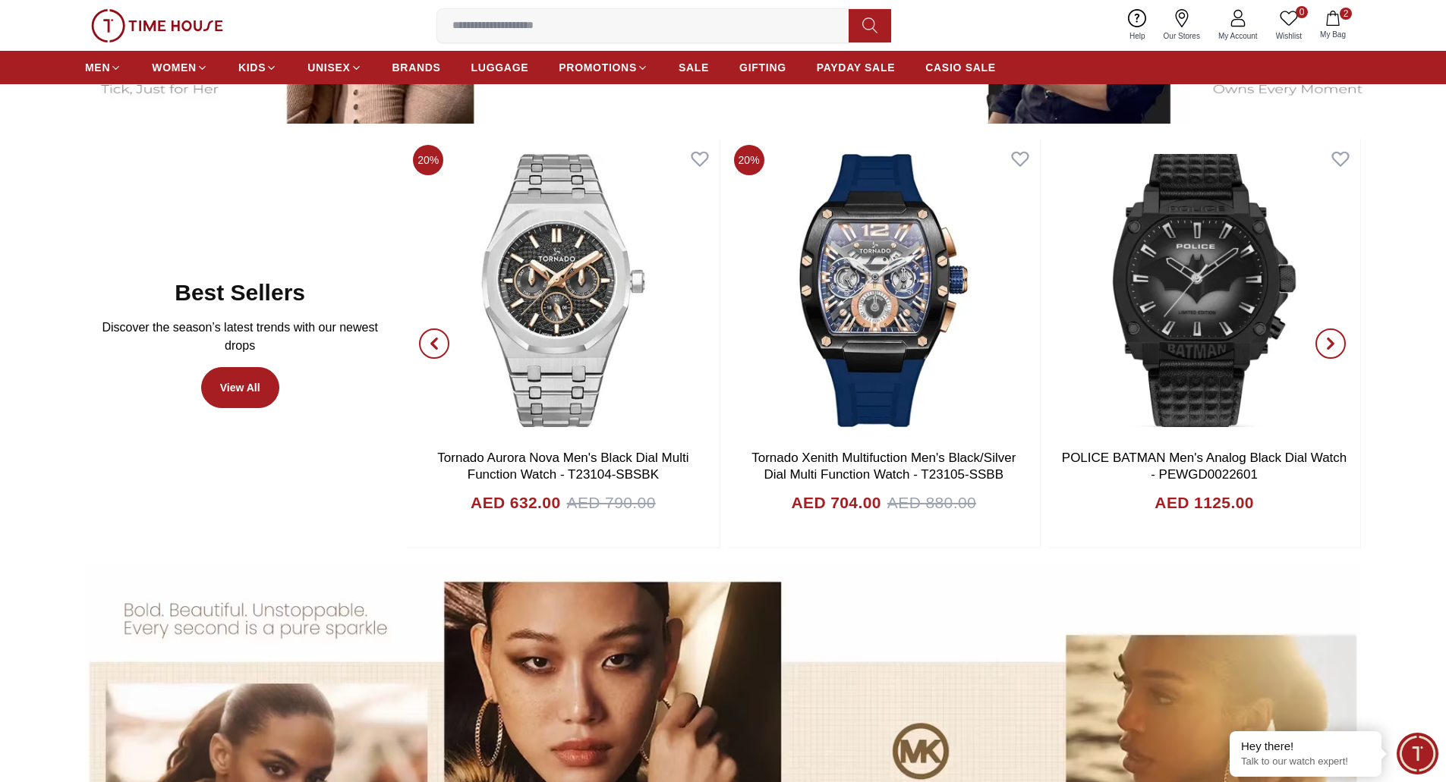
scroll to position [911, 0]
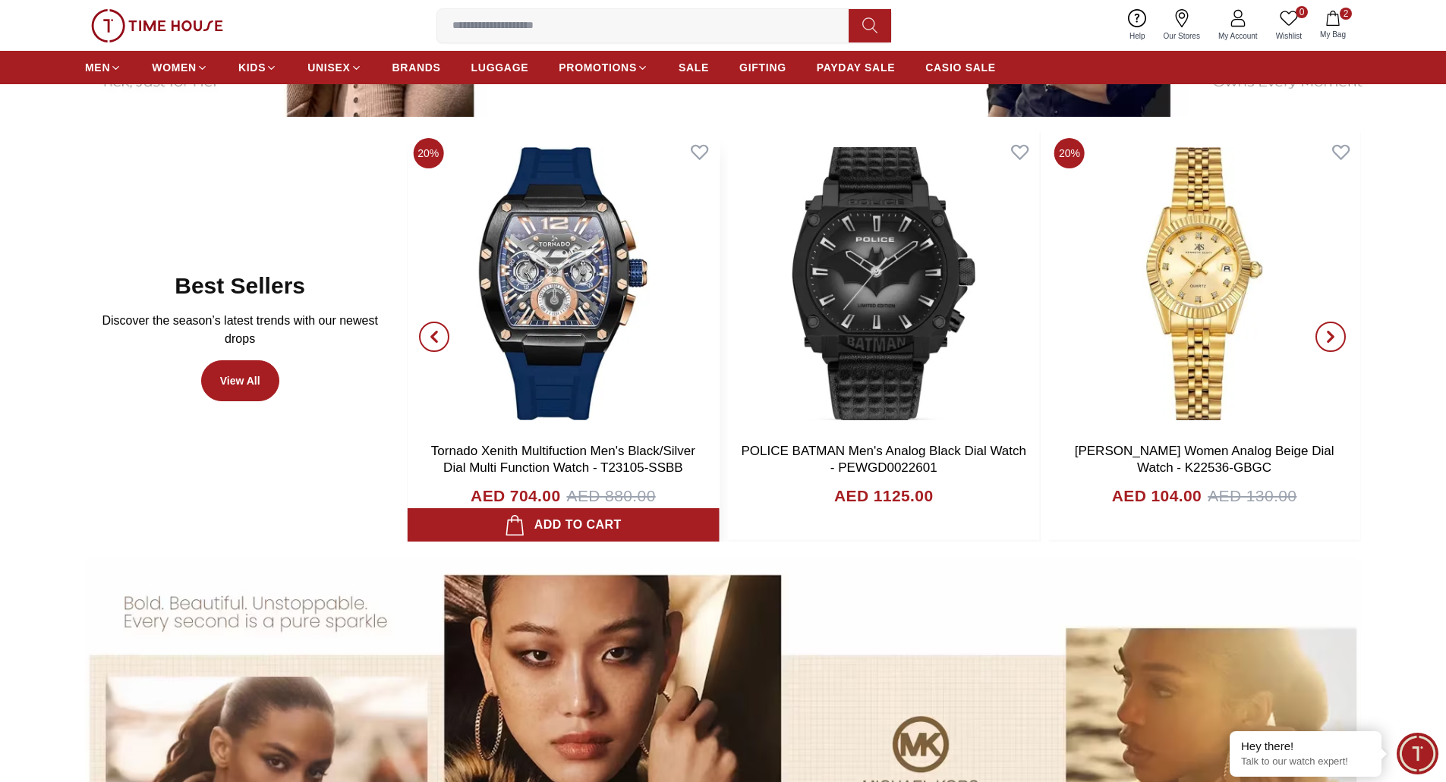
click at [545, 355] on img at bounding box center [563, 284] width 312 height 304
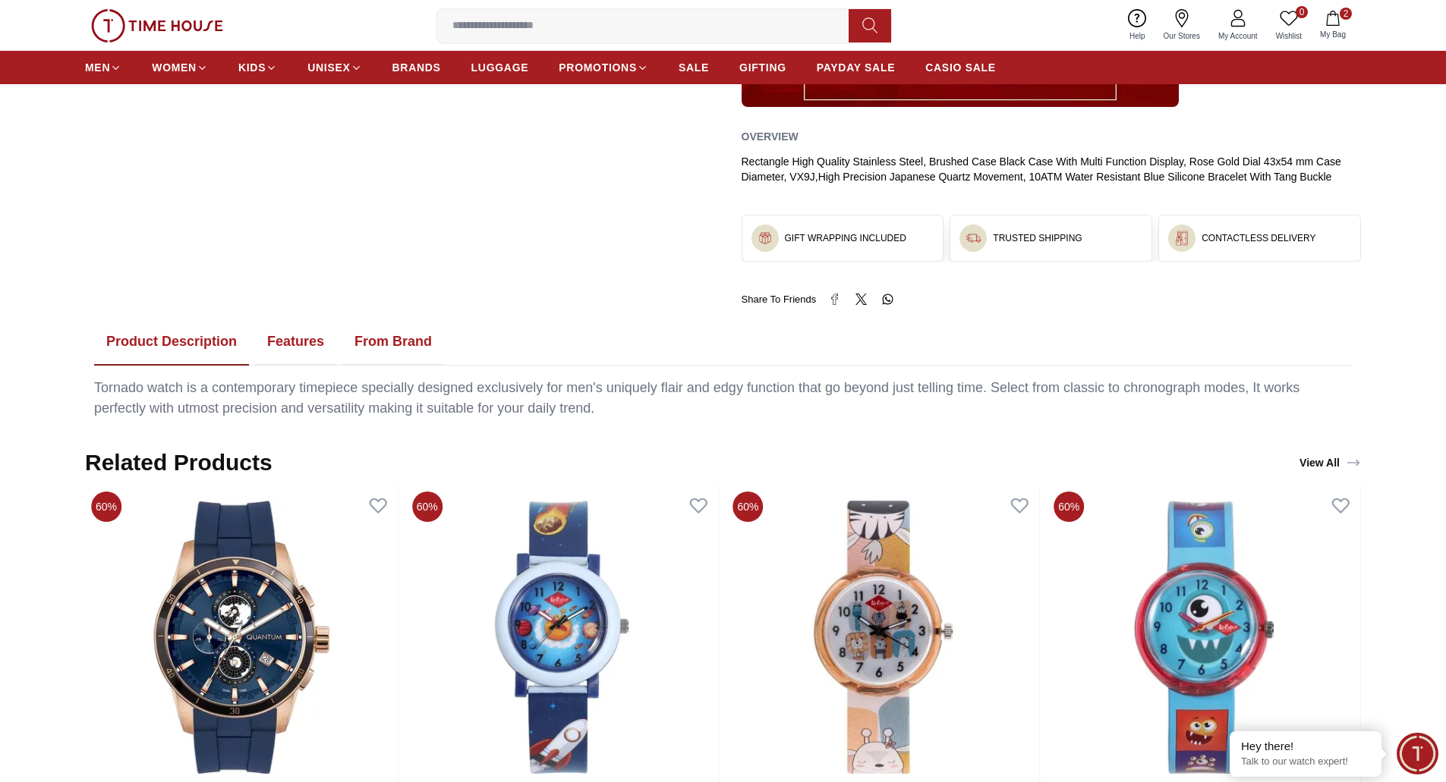
scroll to position [228, 0]
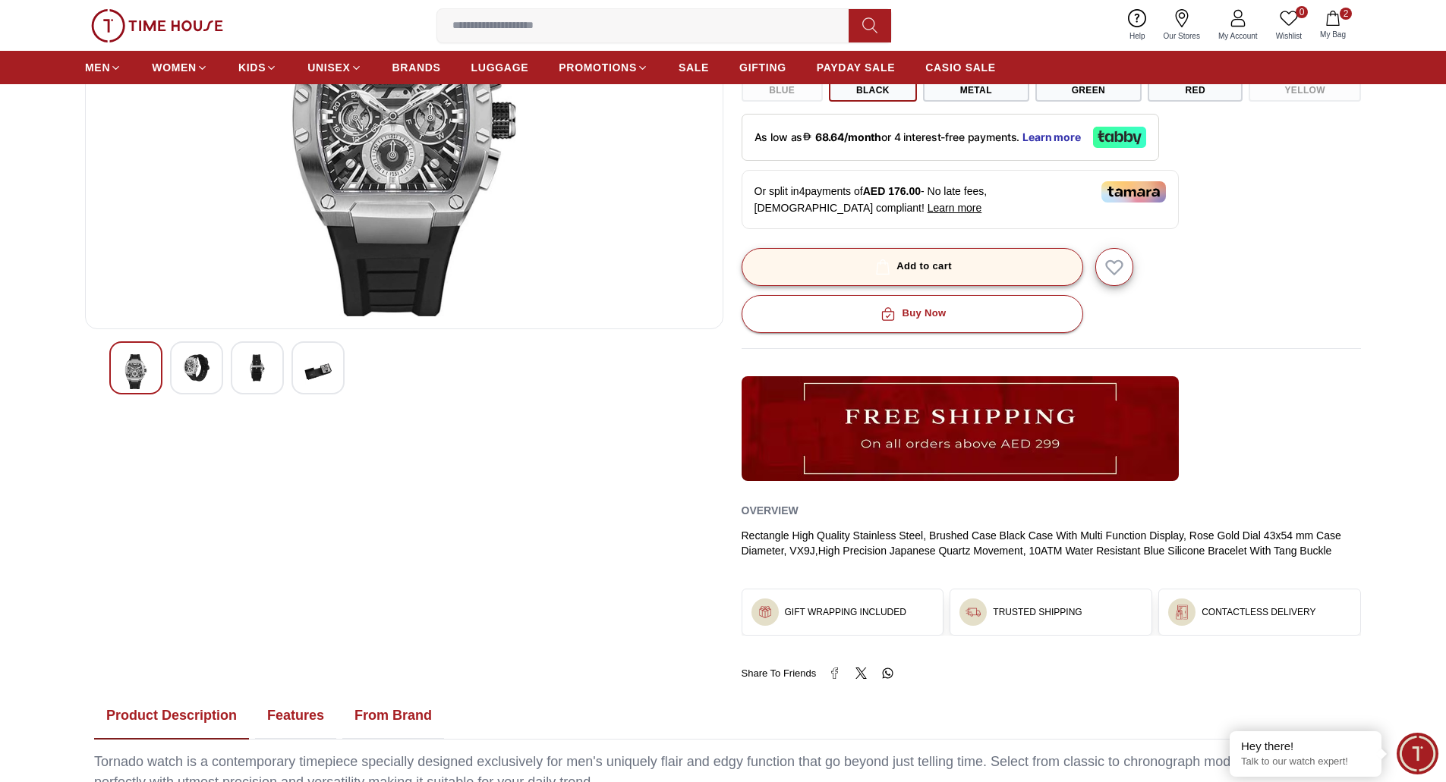
click at [975, 262] on button "Add to cart" at bounding box center [913, 267] width 342 height 38
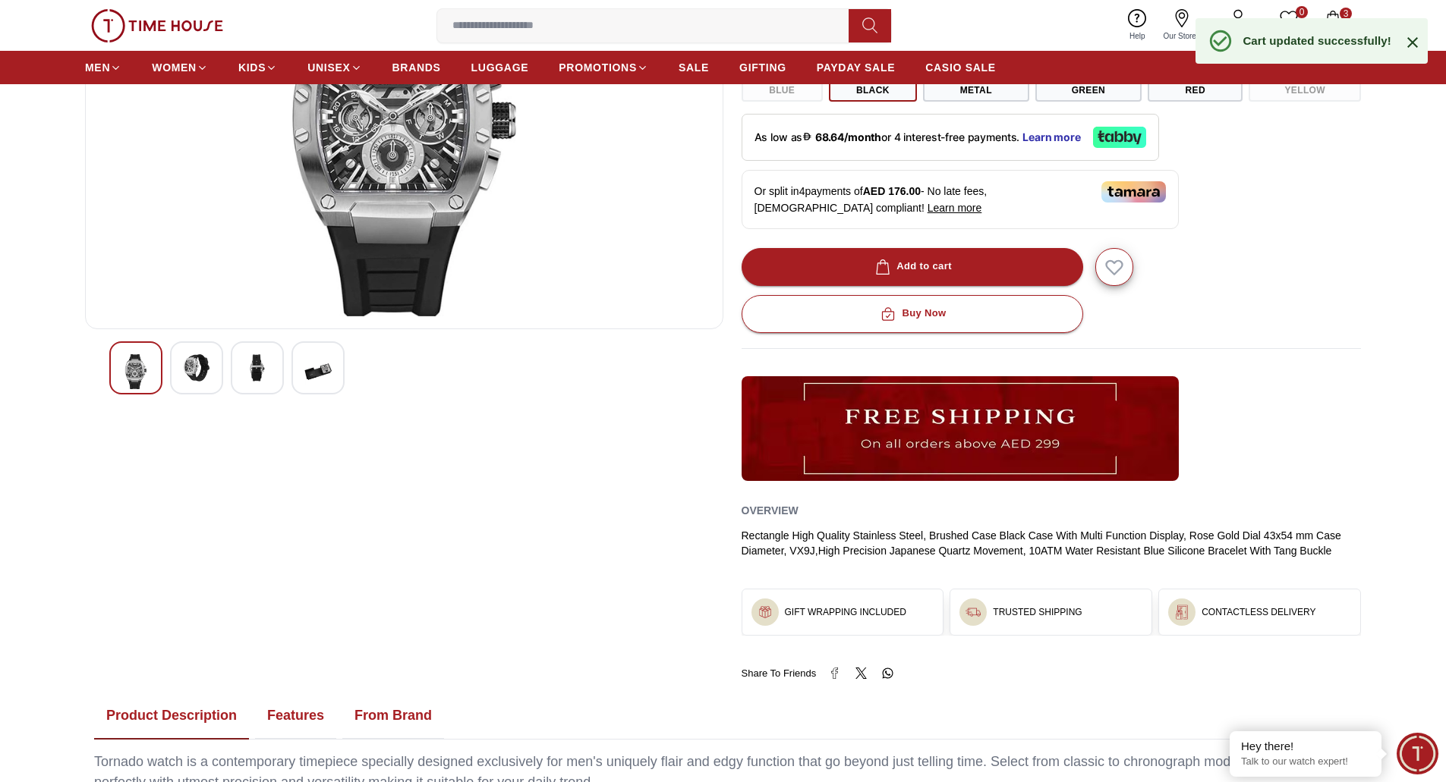
click at [1334, 10] on button "3 My Bag" at bounding box center [1333, 26] width 44 height 36
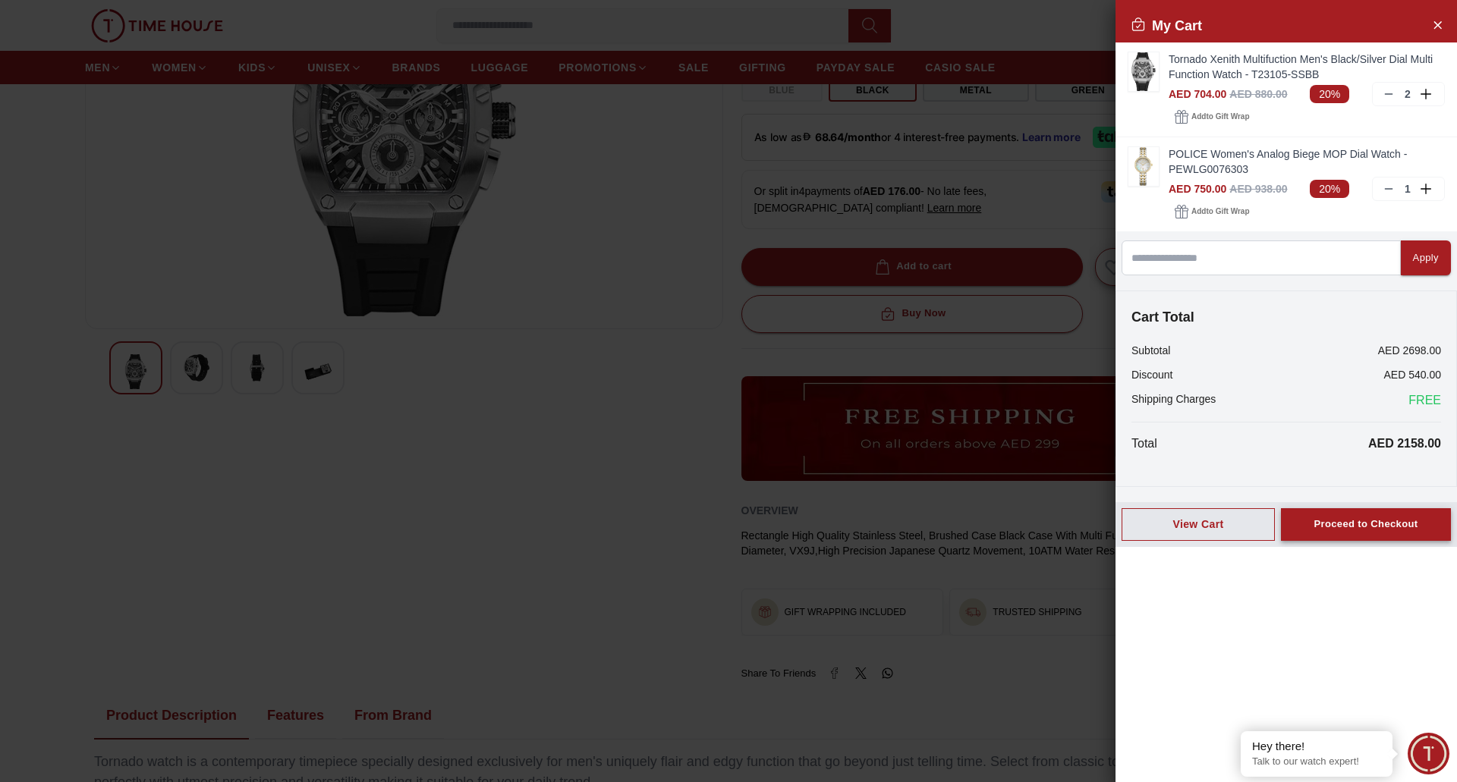
click at [1368, 525] on div "Proceed to Checkout" at bounding box center [1366, 524] width 104 height 17
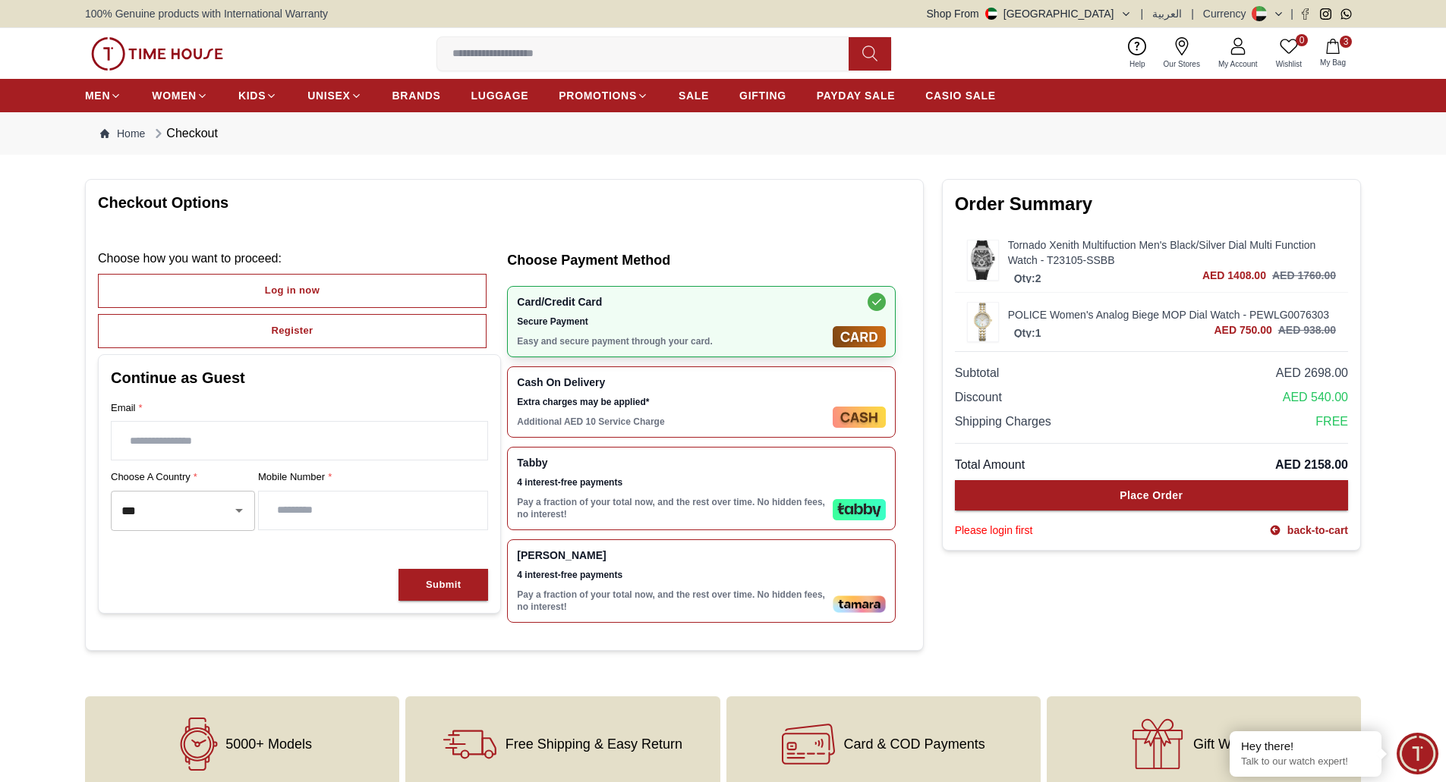
click at [250, 442] on input "text" at bounding box center [300, 441] width 376 height 38
type input "**********"
click at [438, 591] on div "Submit" at bounding box center [443, 585] width 35 height 17
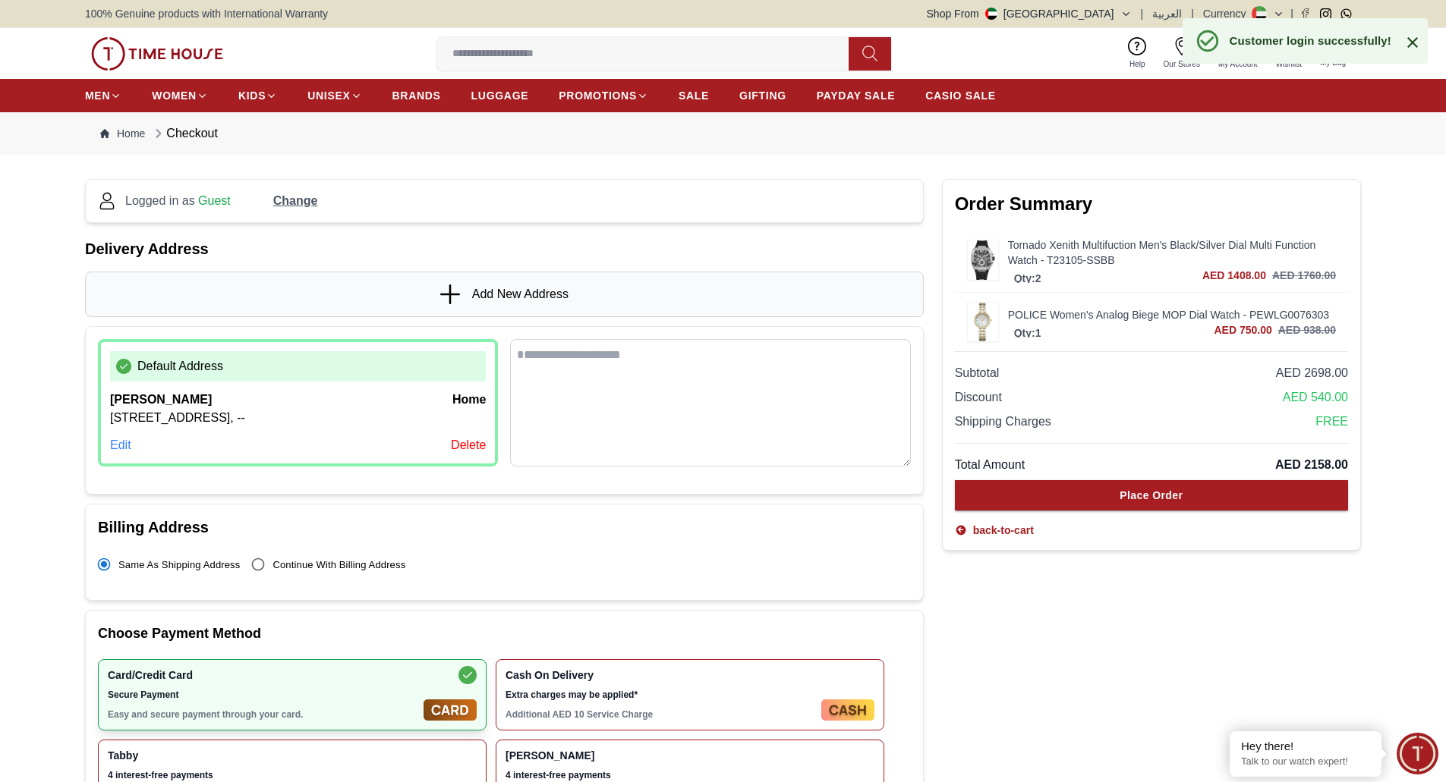
click at [469, 443] on div "Delete" at bounding box center [468, 445] width 35 height 18
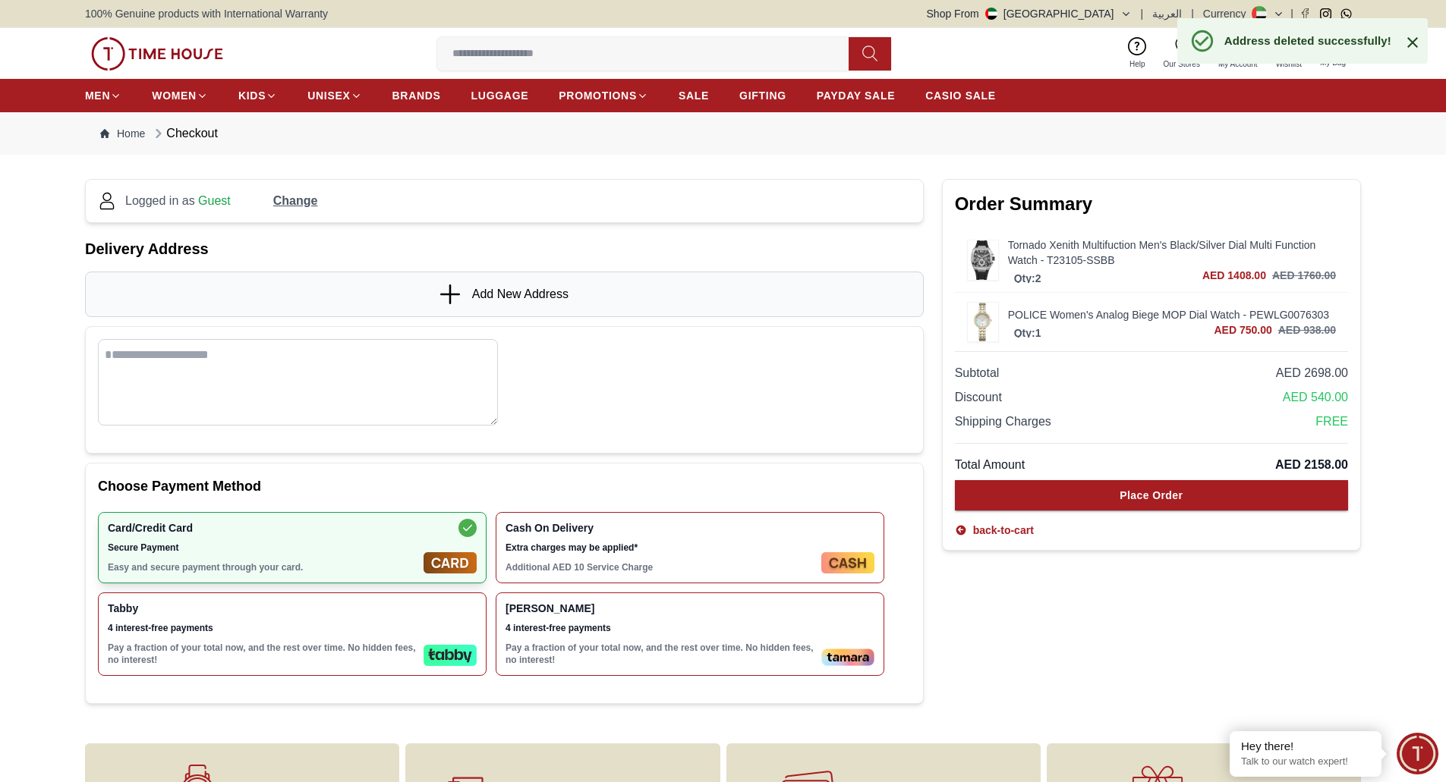
click at [458, 297] on icon at bounding box center [451, 295] width 23 height 20
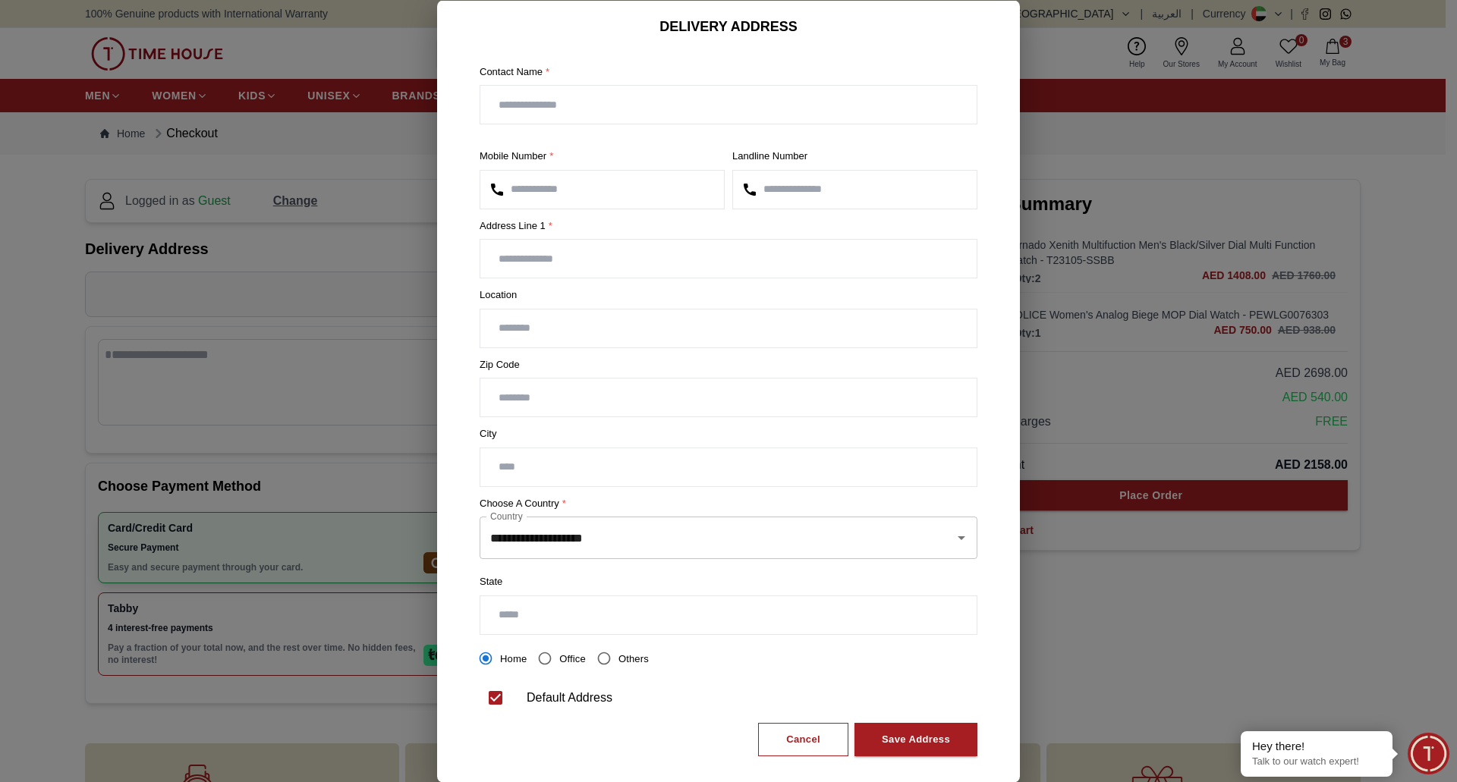
click at [565, 112] on input "text" at bounding box center [728, 105] width 496 height 38
type input "******"
type input "**********"
type input "******"
type input "*********"
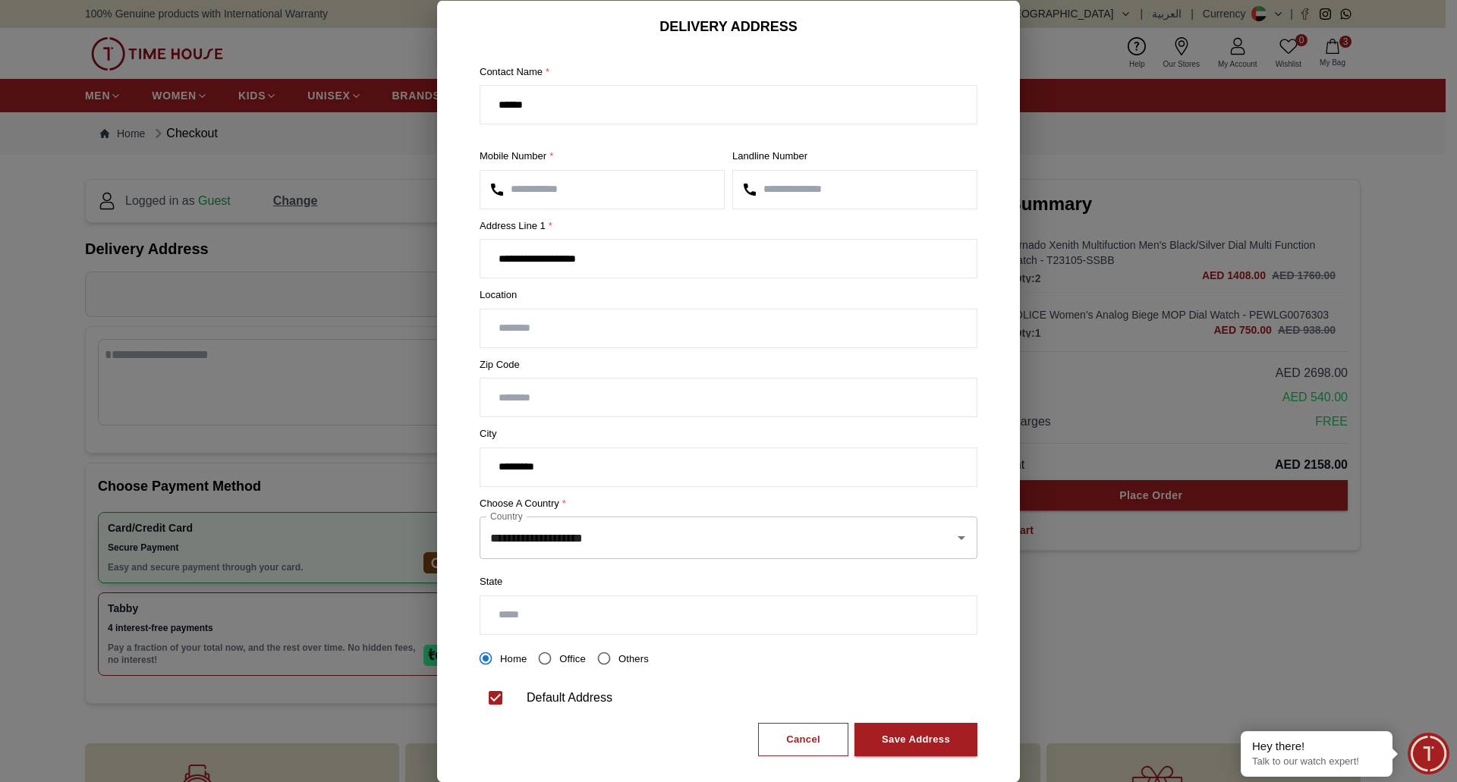
type input "**"
click at [888, 730] on button "Save Address" at bounding box center [916, 740] width 123 height 34
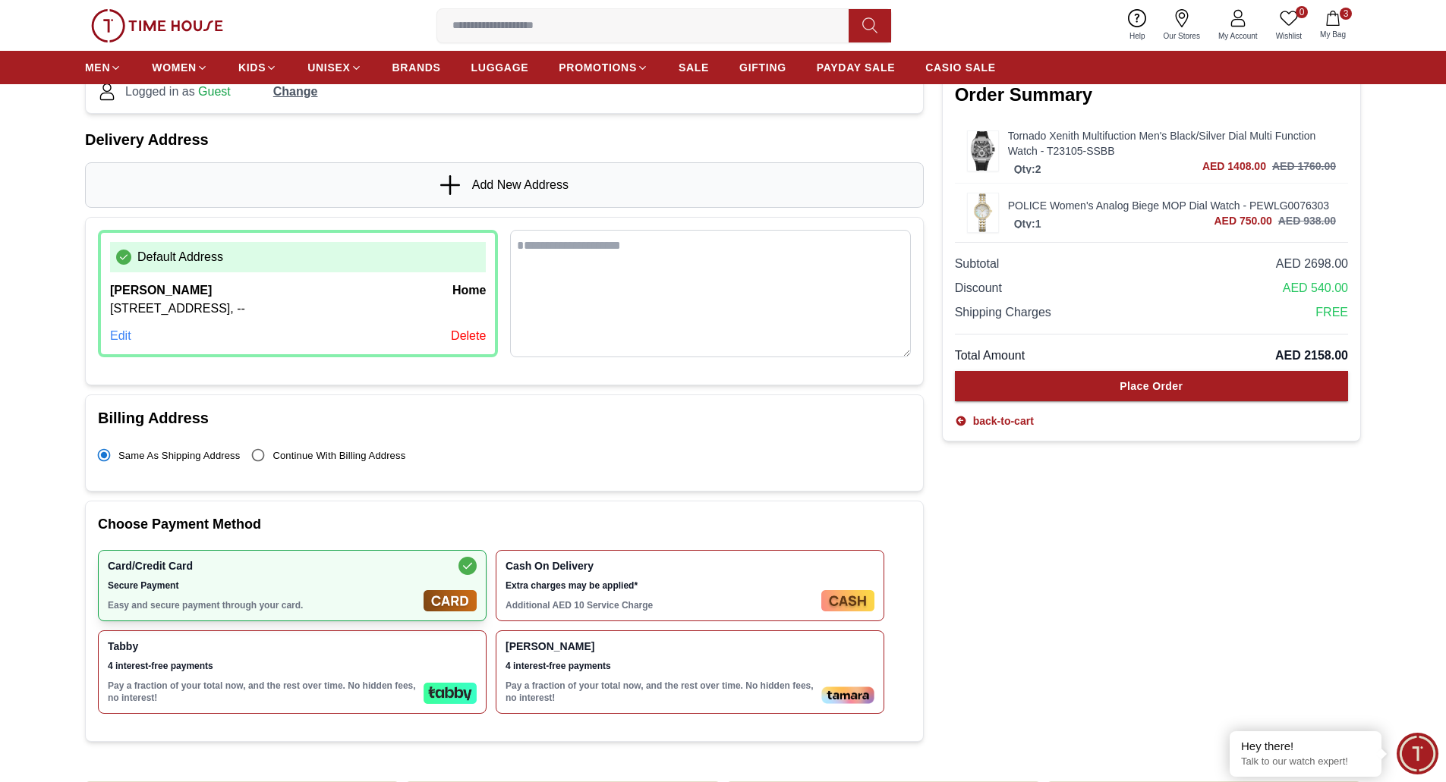
scroll to position [76, 0]
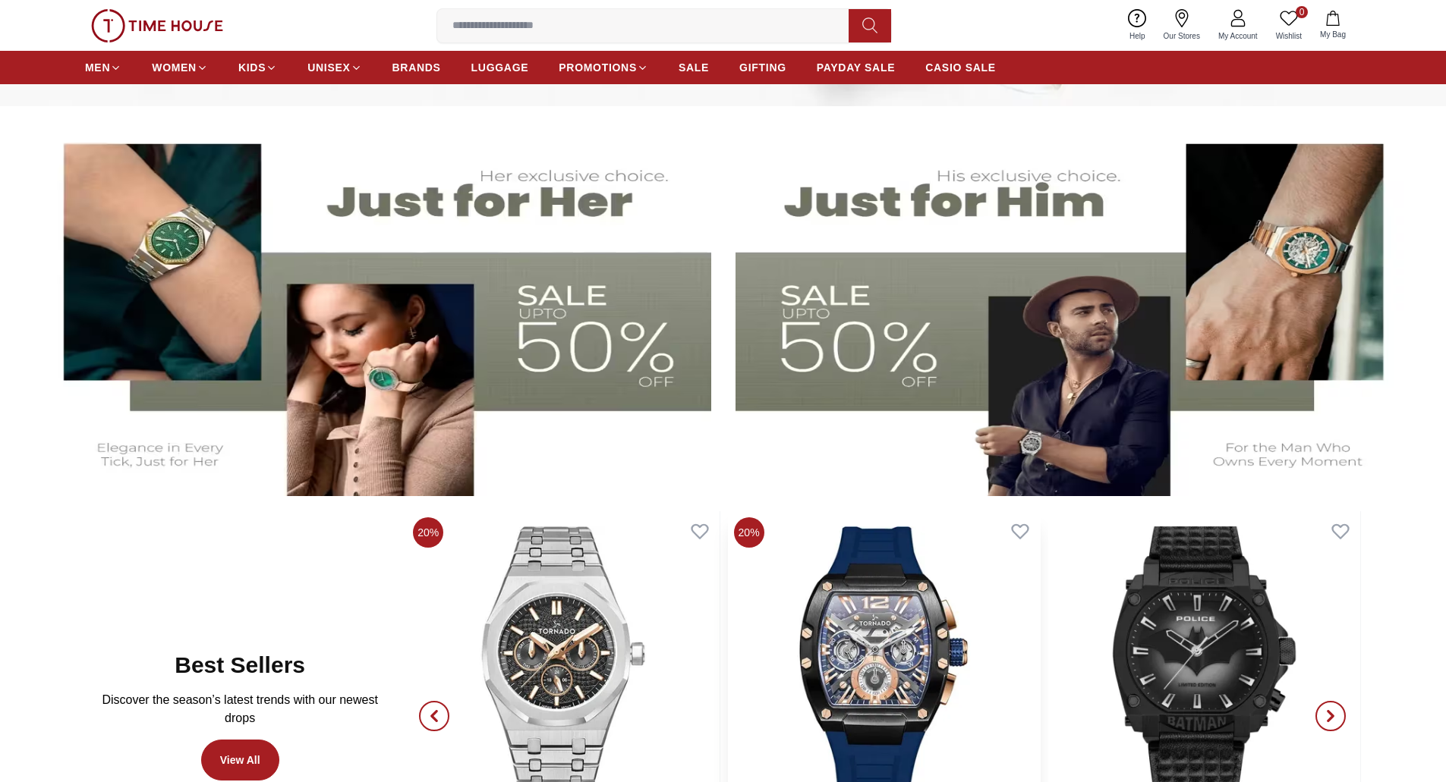
click at [901, 581] on img at bounding box center [884, 664] width 312 height 304
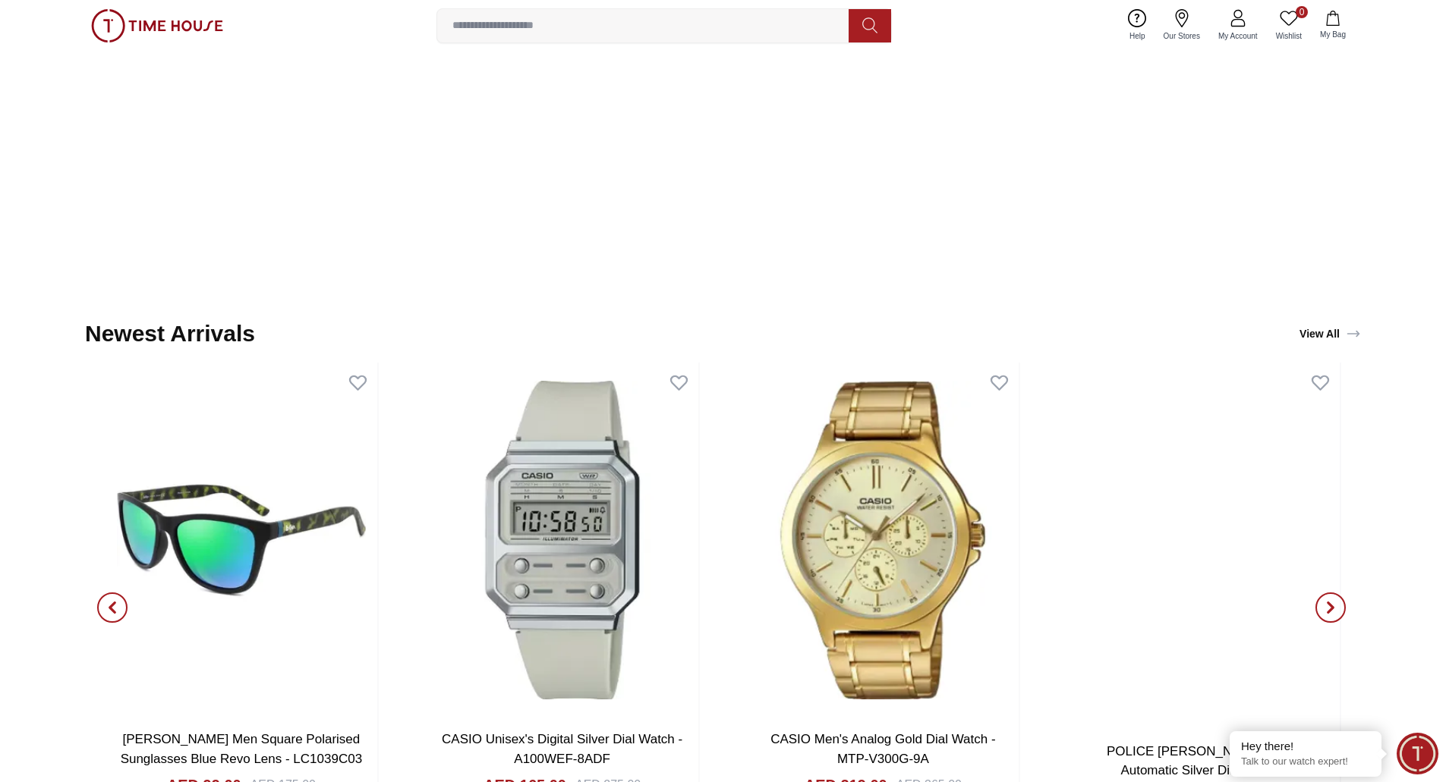
scroll to position [1746, 0]
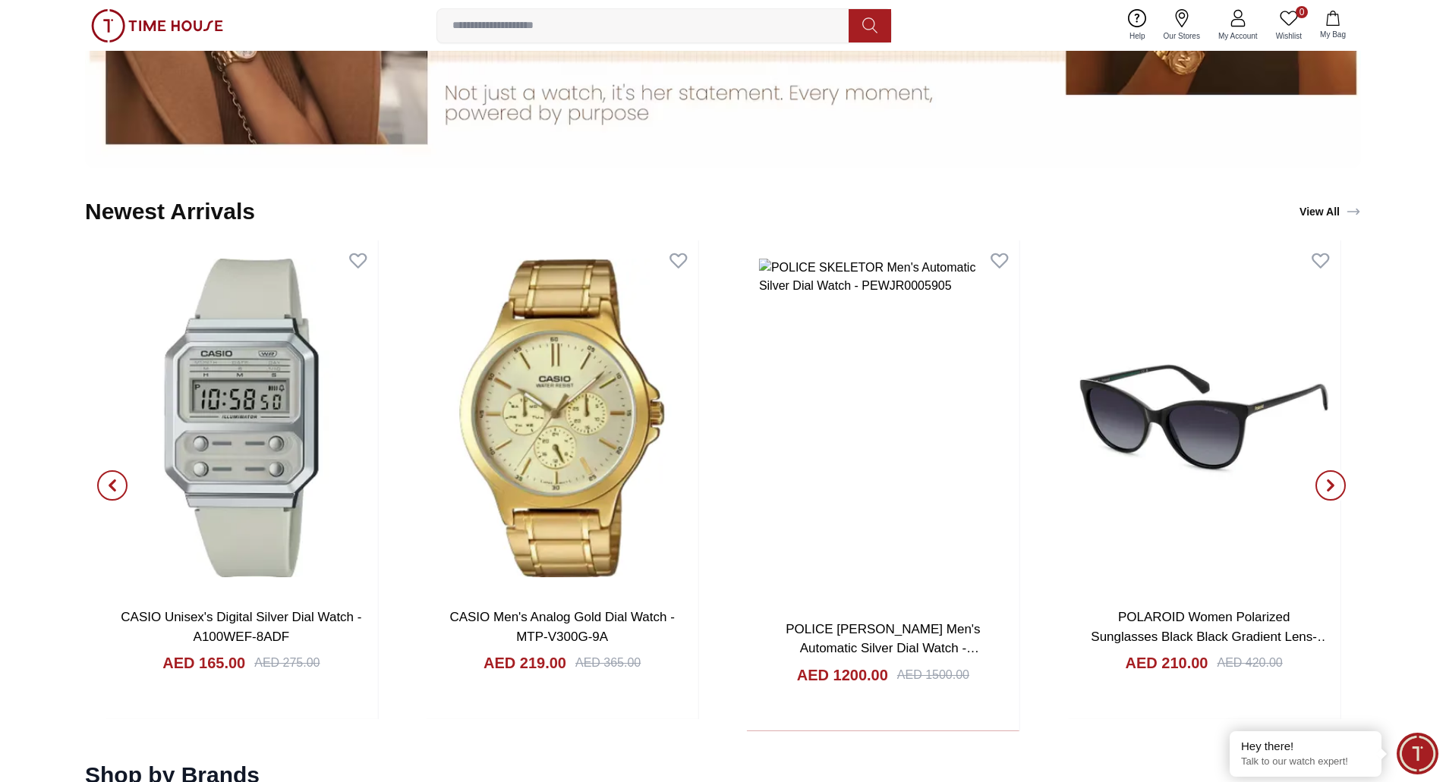
click at [580, 482] on icon "button" at bounding box center [1330, 486] width 12 height 12
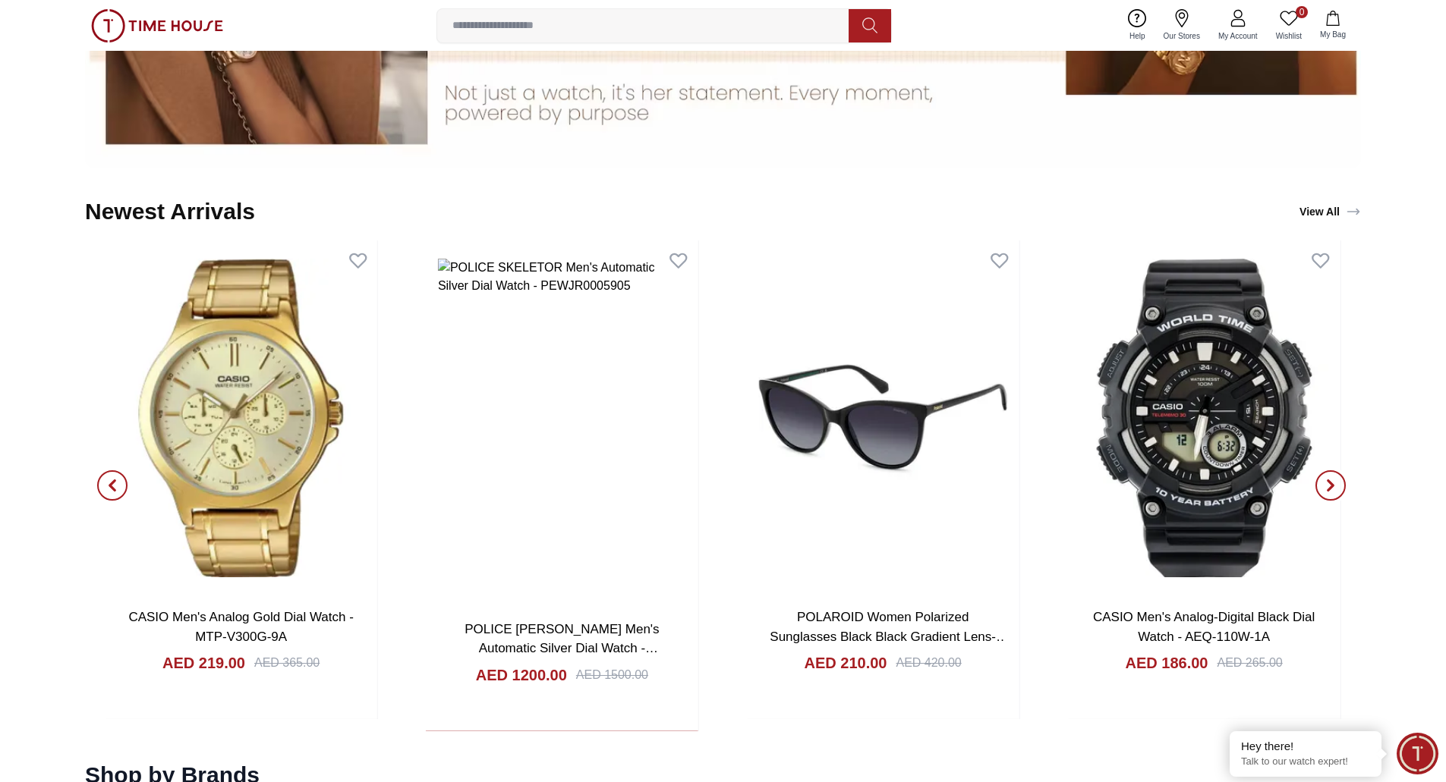
click at [580, 482] on icon "button" at bounding box center [1330, 486] width 12 height 12
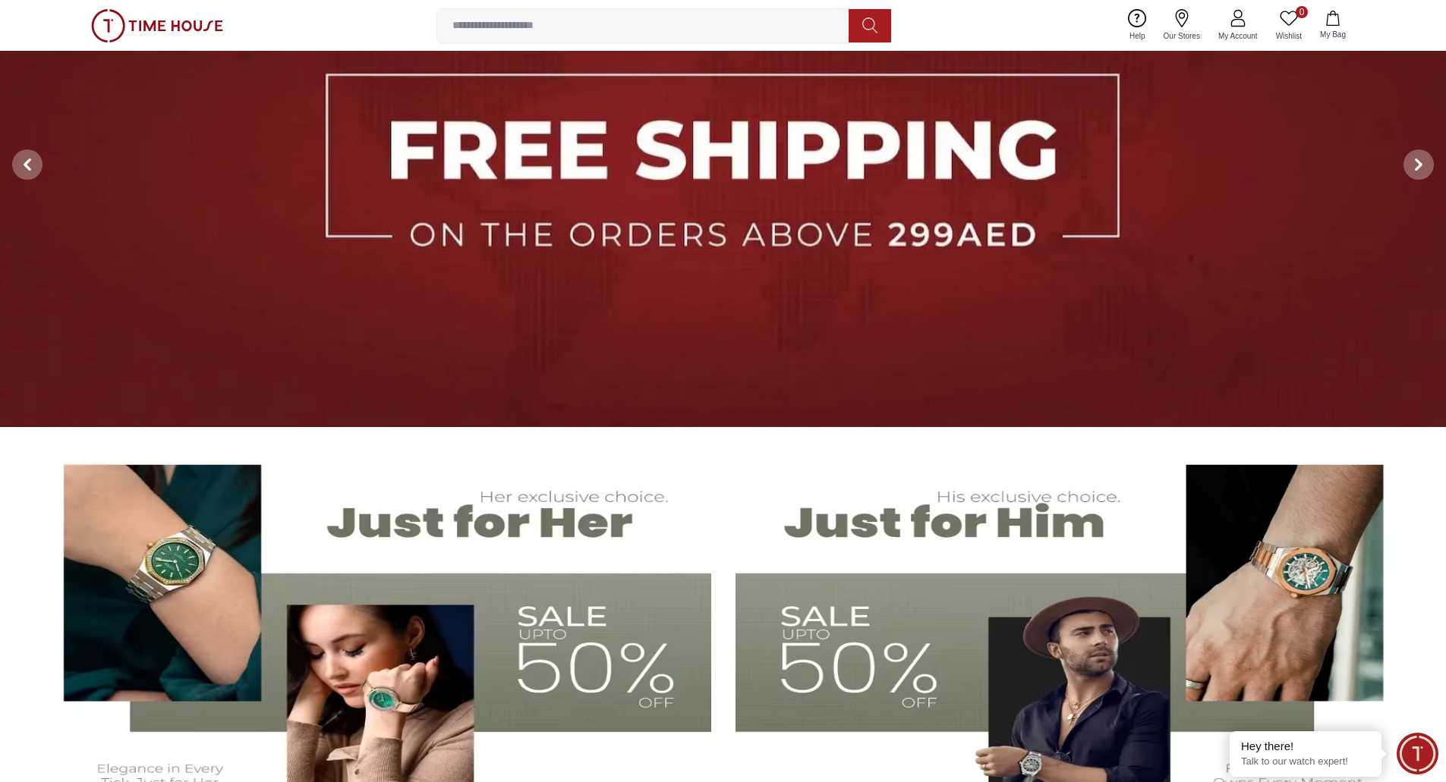
scroll to position [0, 0]
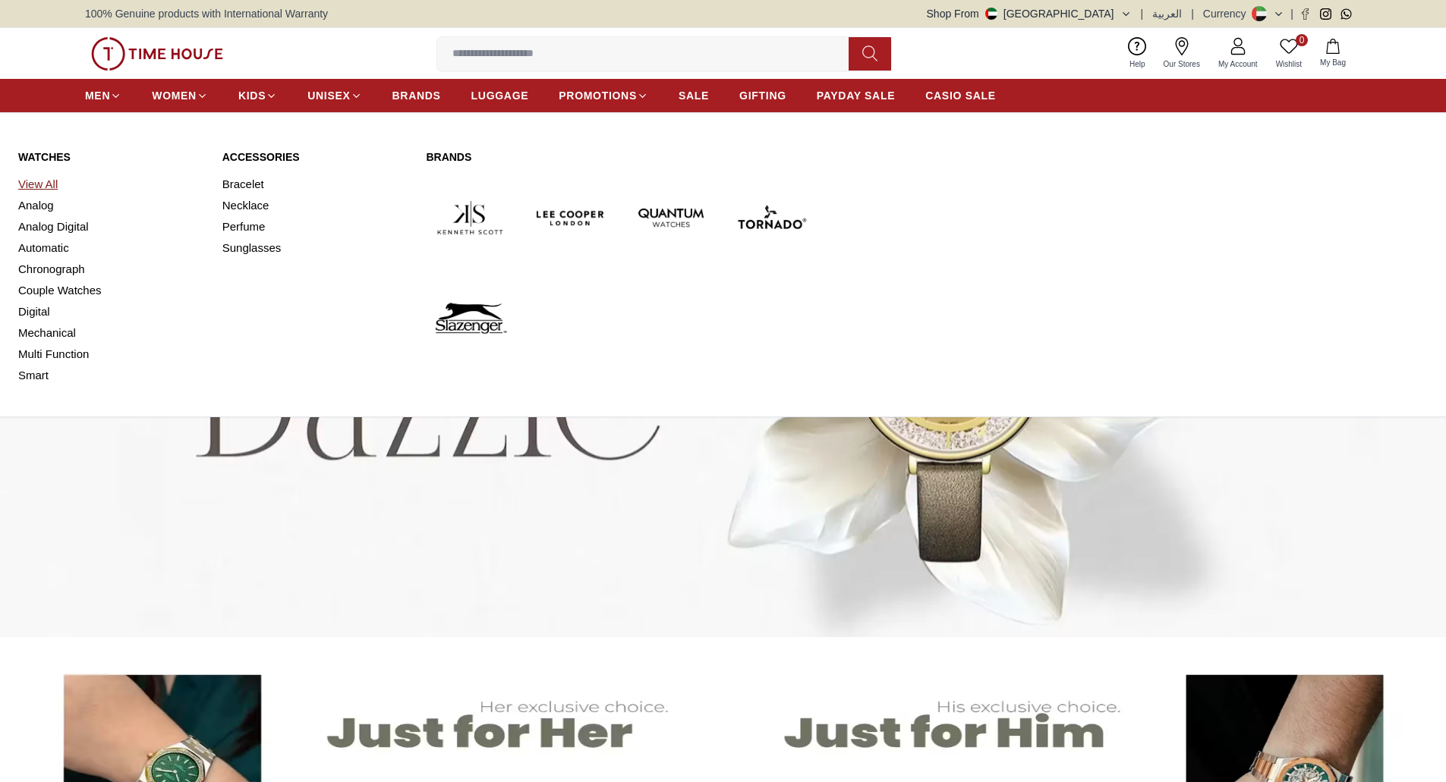
click at [39, 180] on link "View All" at bounding box center [111, 184] width 186 height 21
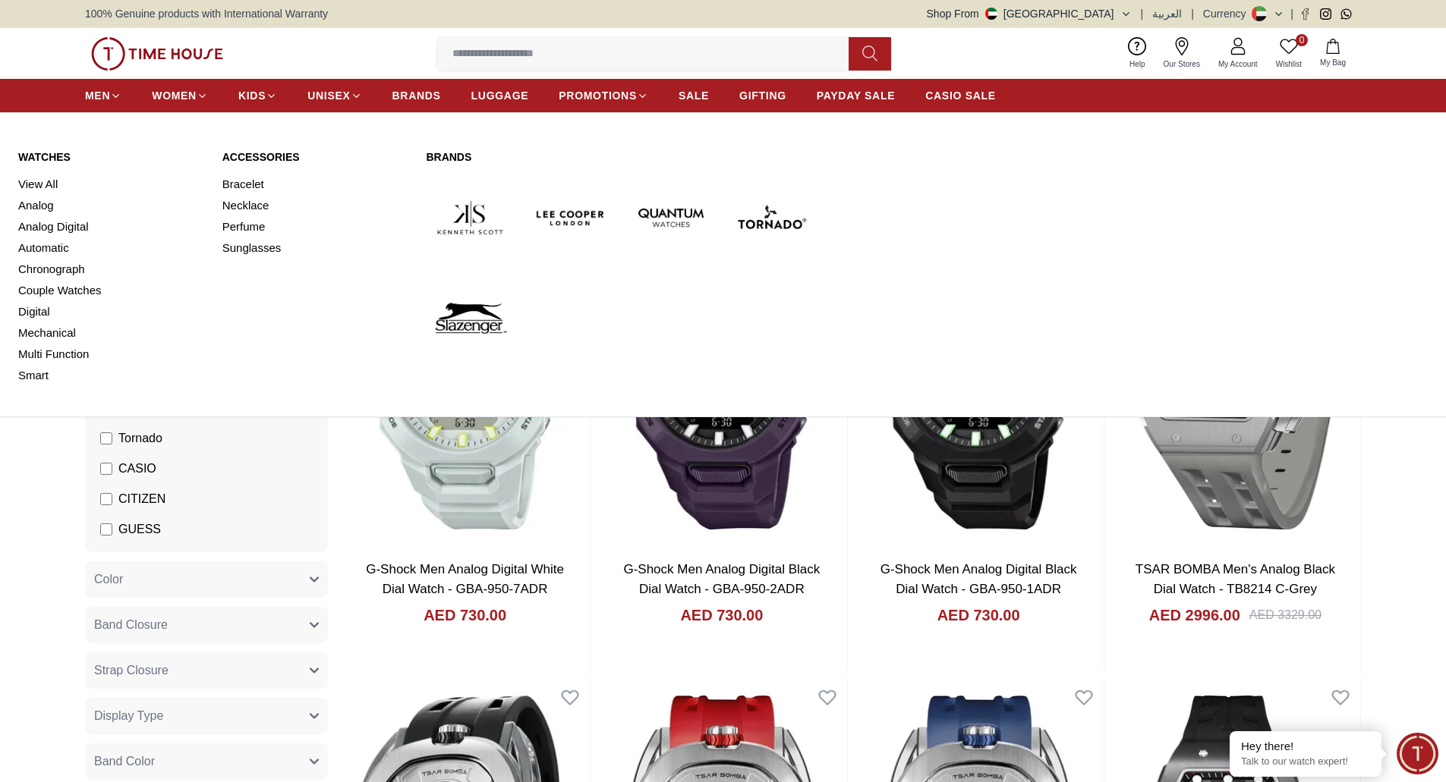
click at [50, 156] on link "Watches" at bounding box center [111, 157] width 186 height 15
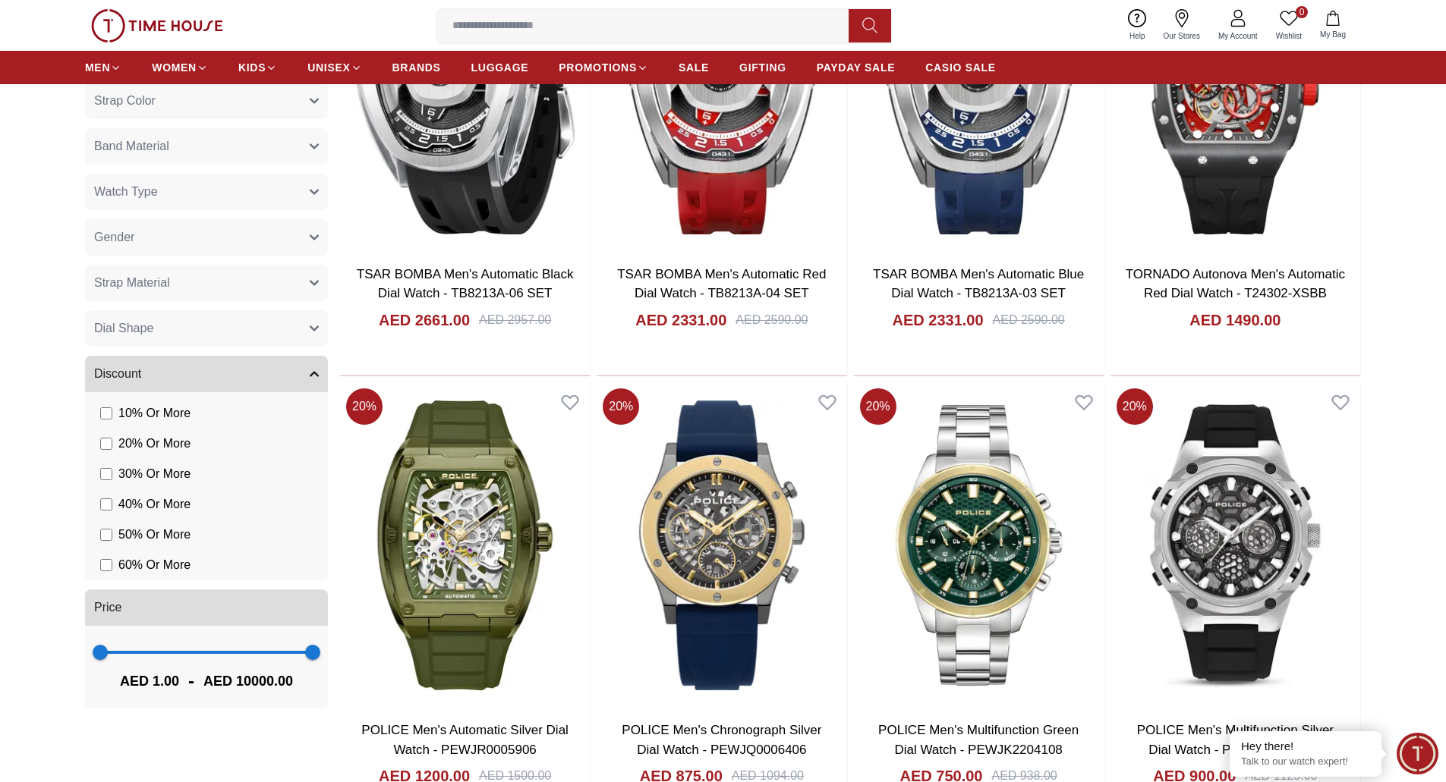
scroll to position [759, 0]
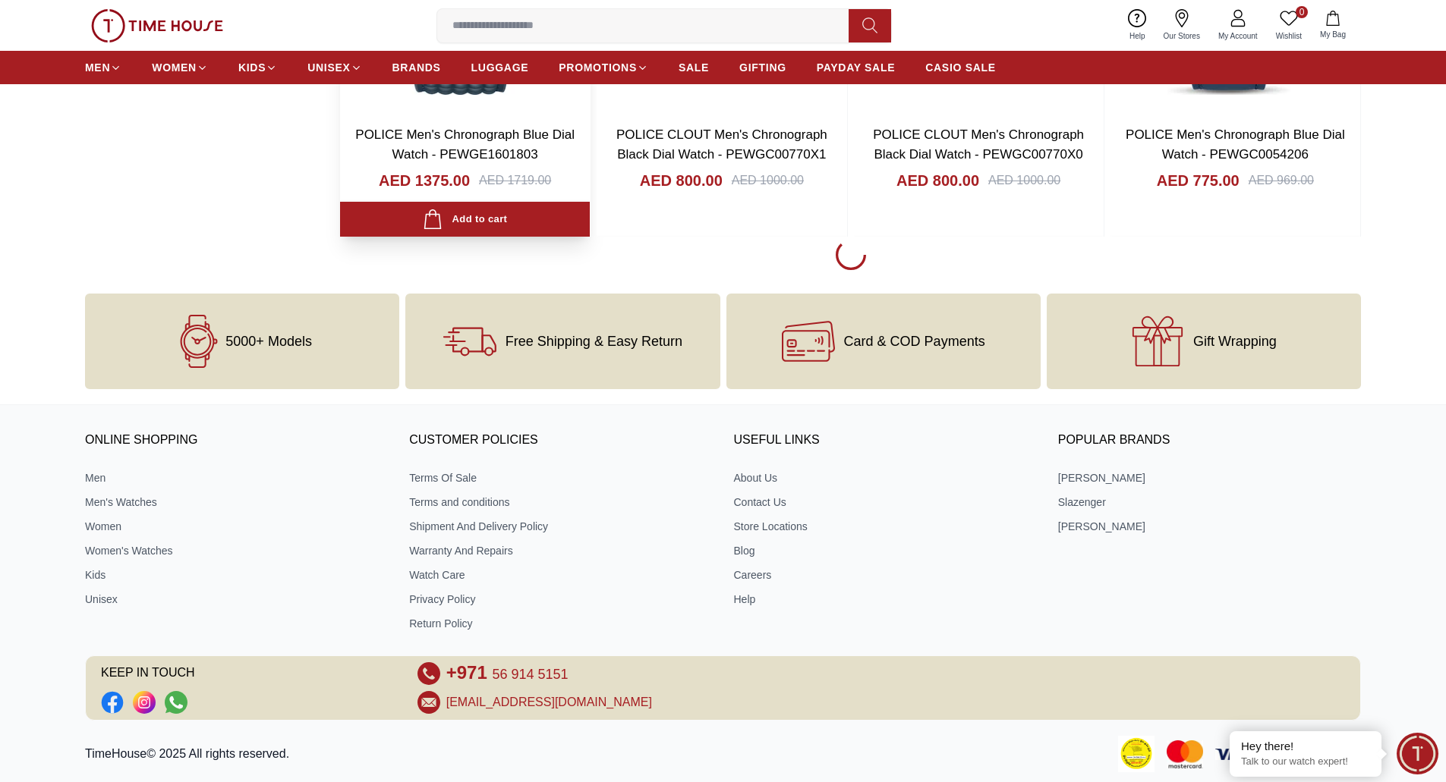
scroll to position [2031, 0]
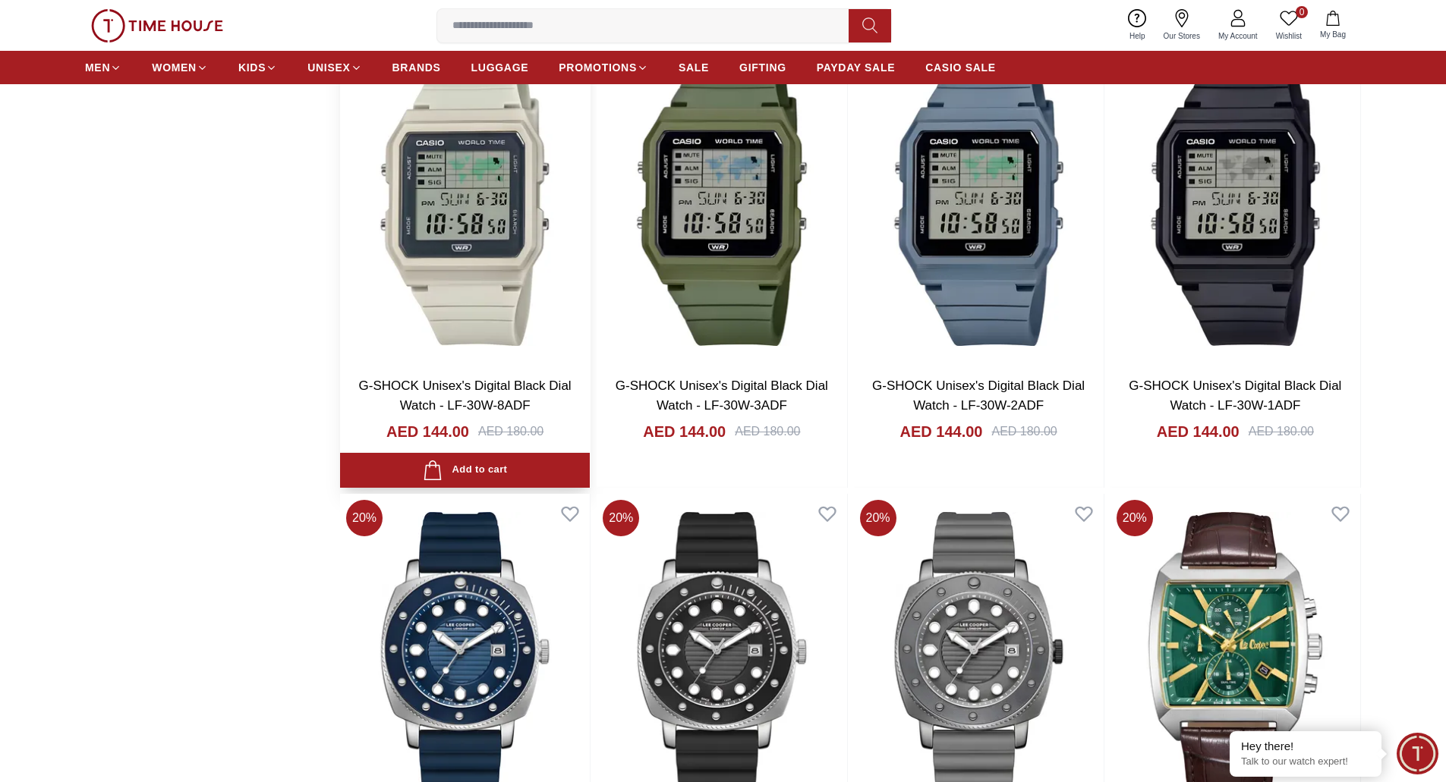
scroll to position [3169, 0]
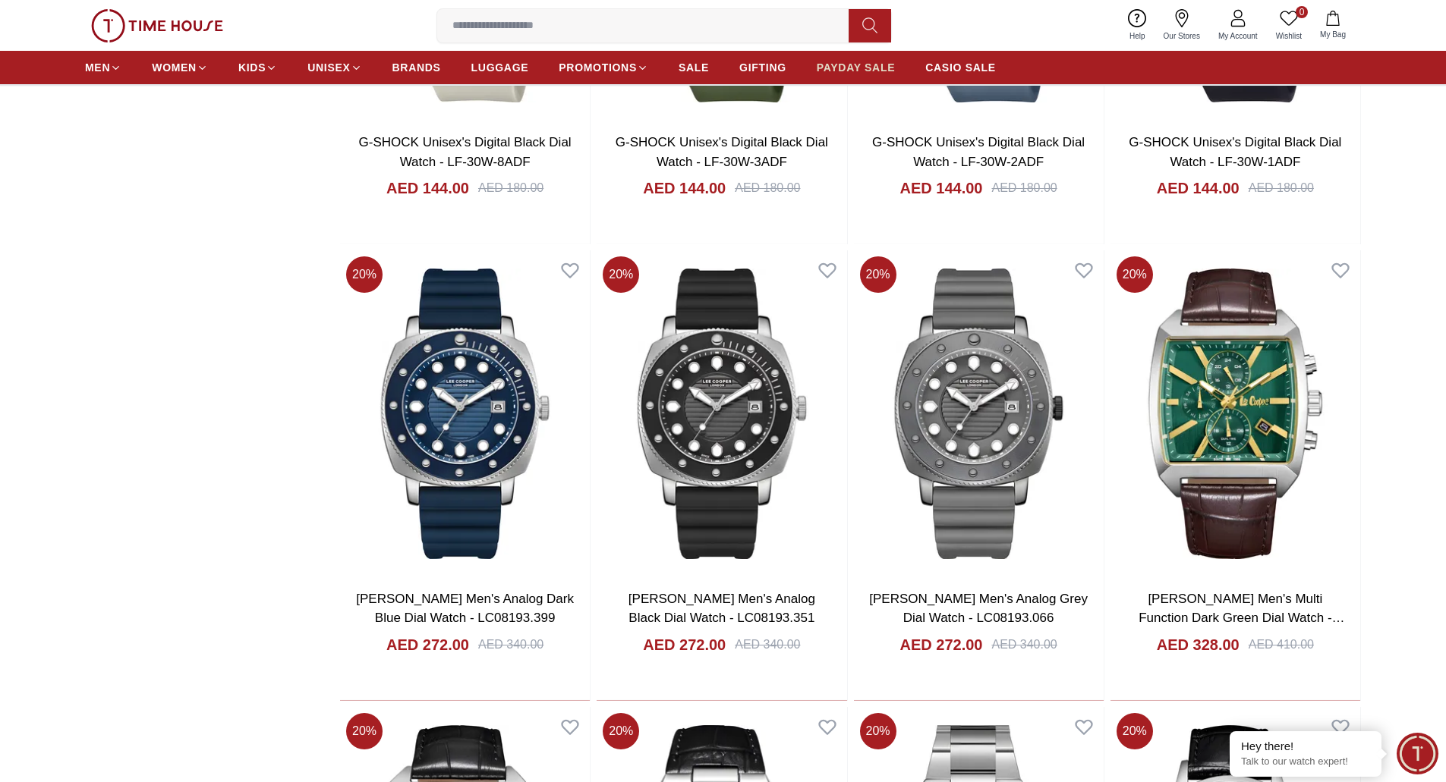
click at [859, 60] on span "PAYDAY SALE" at bounding box center [856, 67] width 78 height 15
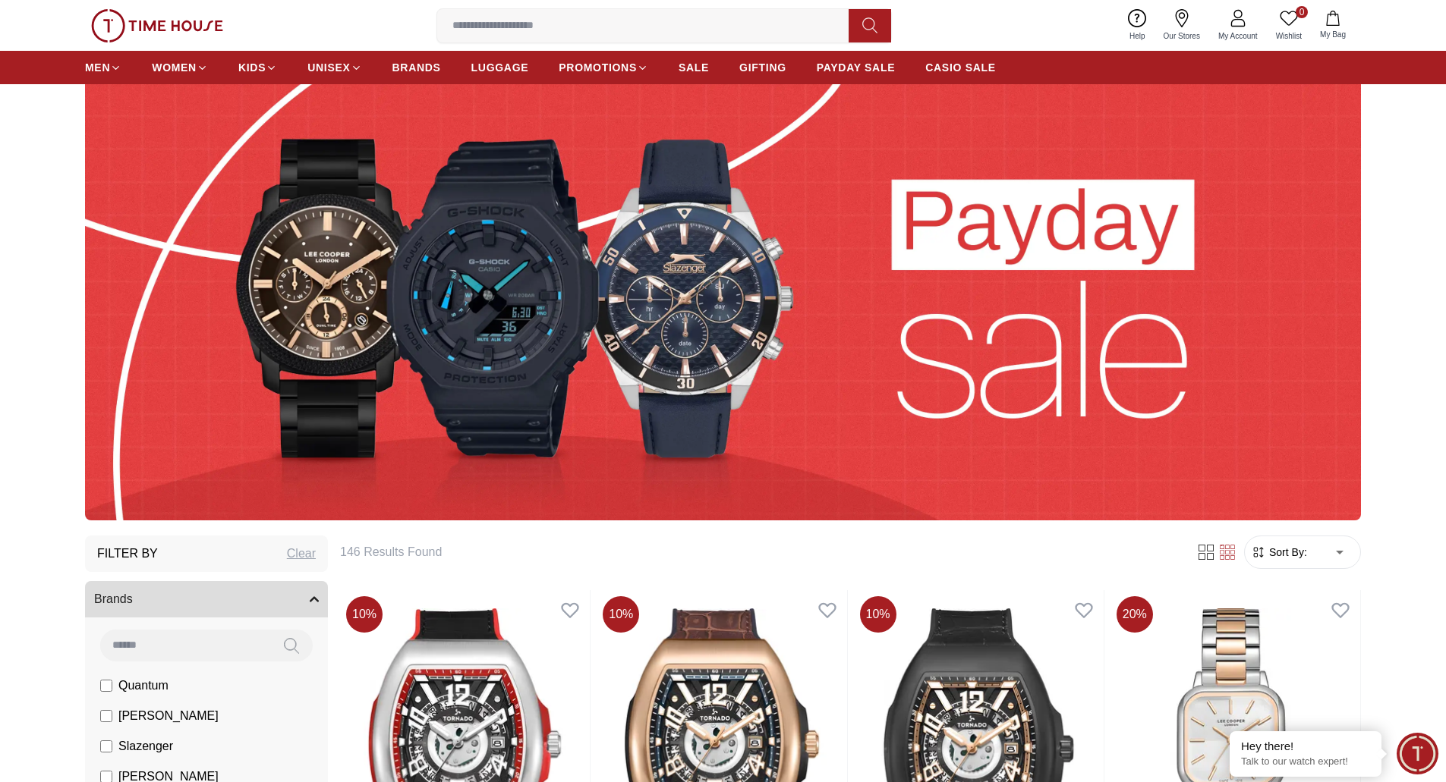
scroll to position [76, 0]
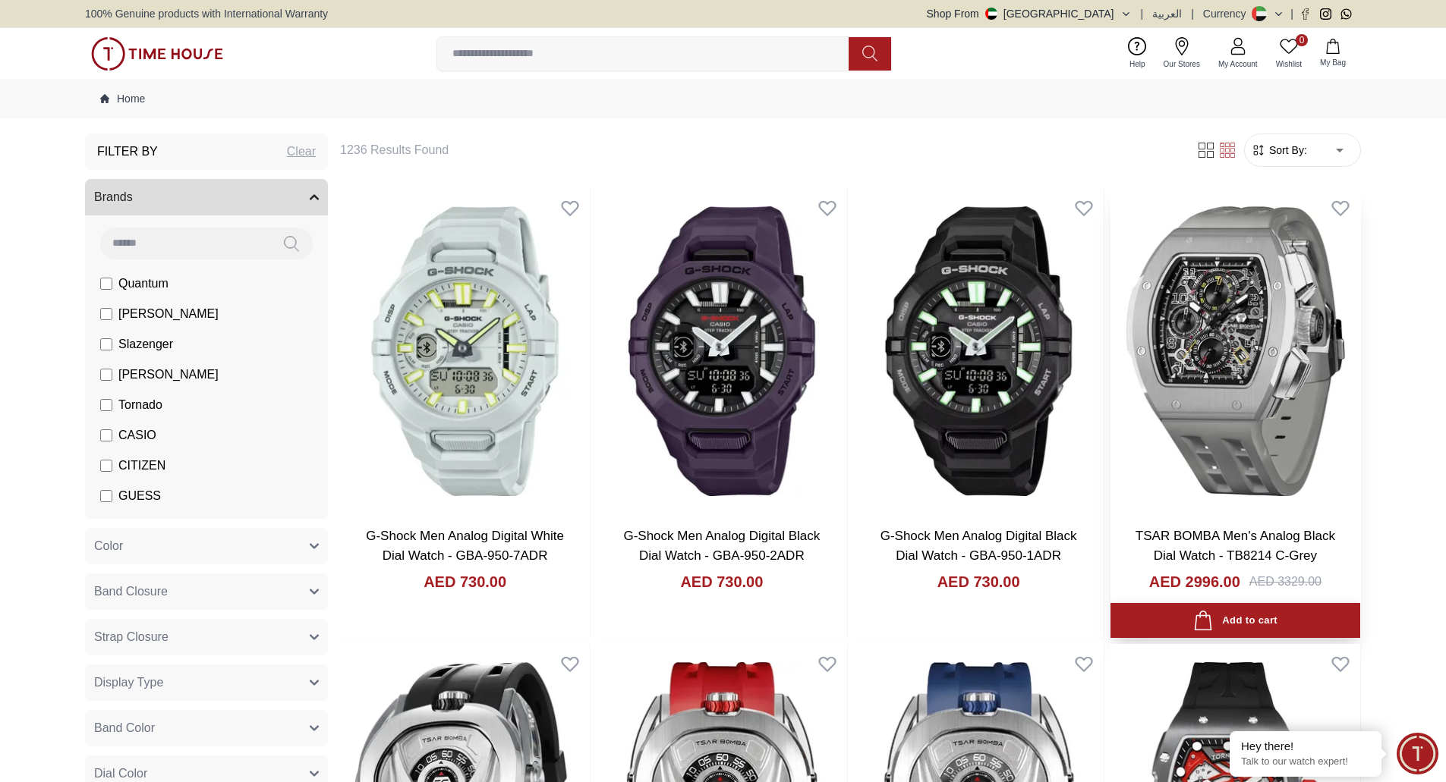
click at [580, 632] on button "Add to cart" at bounding box center [1235, 621] width 250 height 36
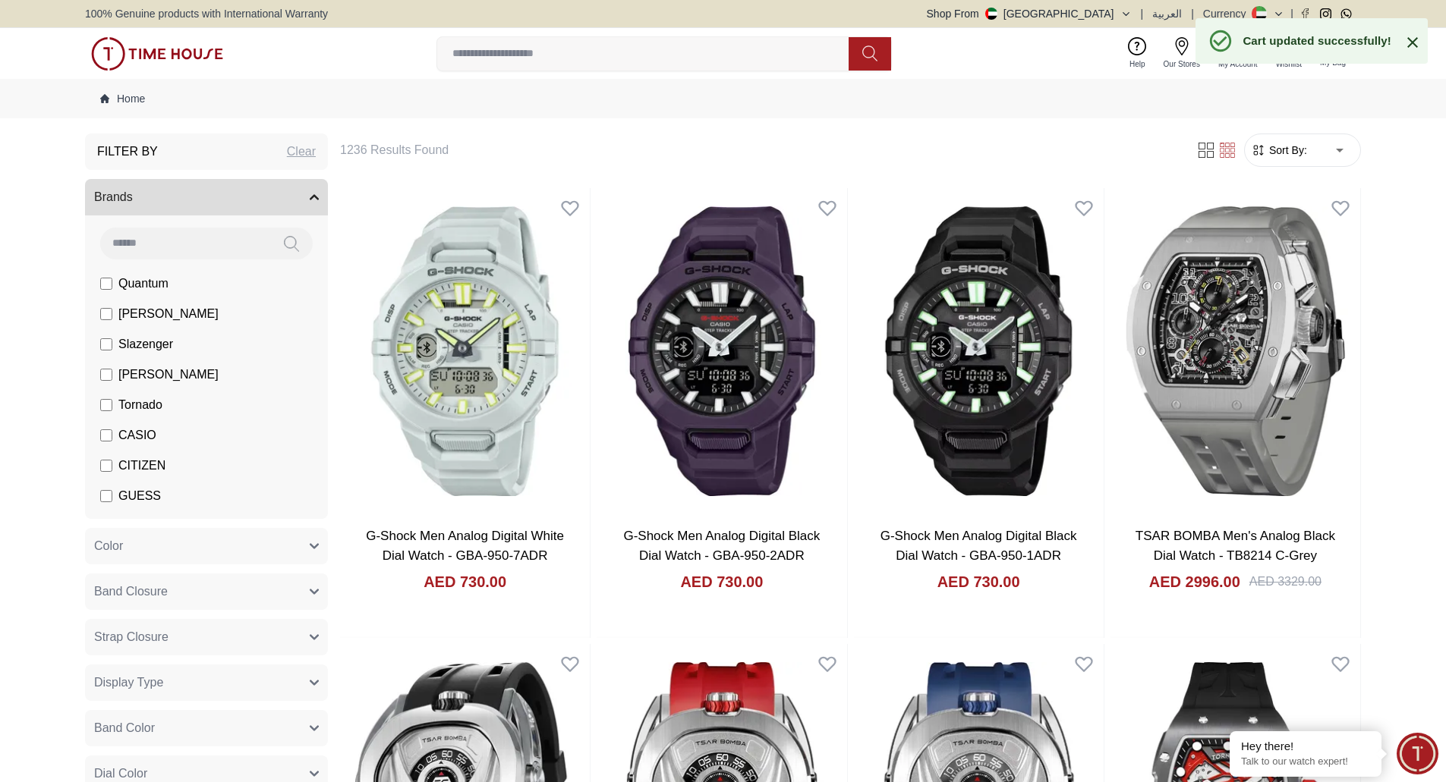
click at [580, 39] on icon at bounding box center [1412, 42] width 18 height 18
click at [580, 52] on button "1 My Bag" at bounding box center [1333, 54] width 44 height 36
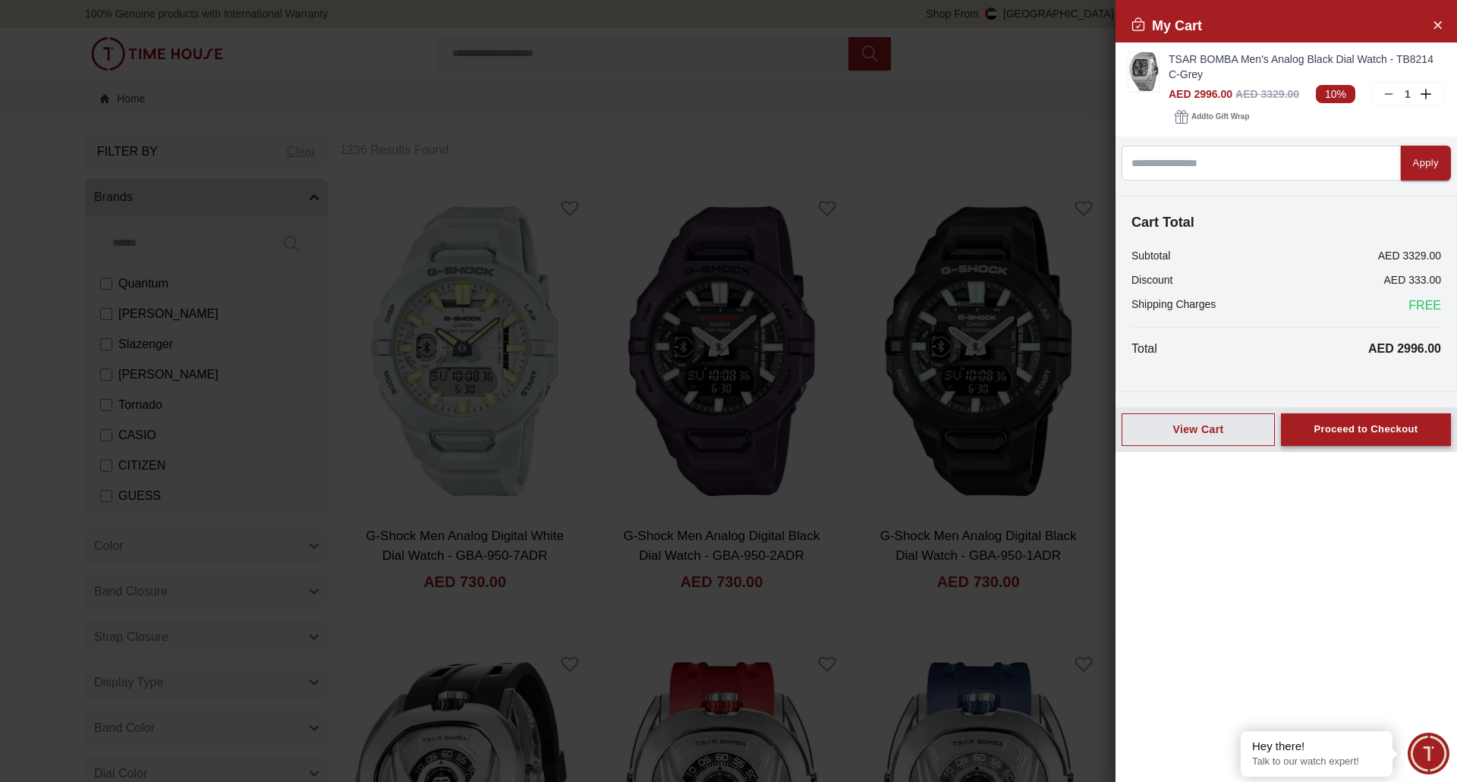
click at [580, 422] on div "Proceed to Checkout" at bounding box center [1366, 429] width 104 height 17
